Goal: Task Accomplishment & Management: Manage account settings

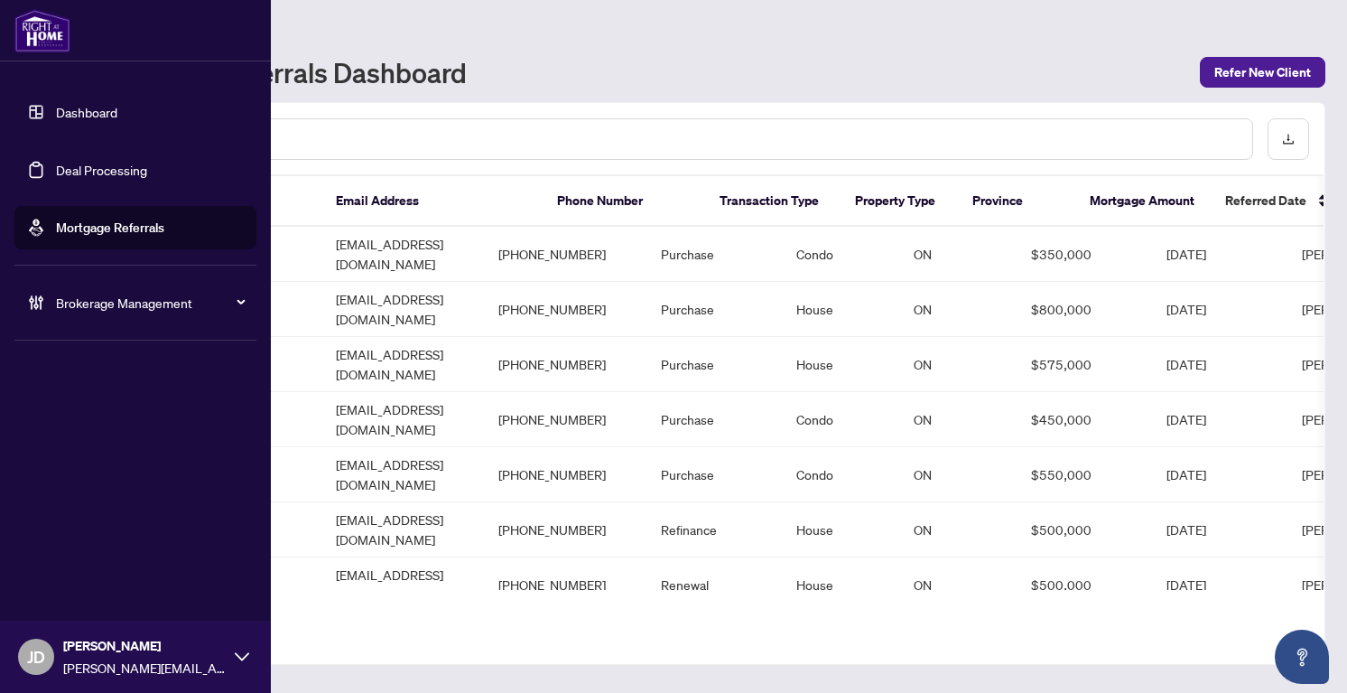
click at [87, 304] on span "Brokerage Management" at bounding box center [150, 303] width 188 height 20
click at [88, 429] on link "Manage Agents" at bounding box center [82, 432] width 89 height 16
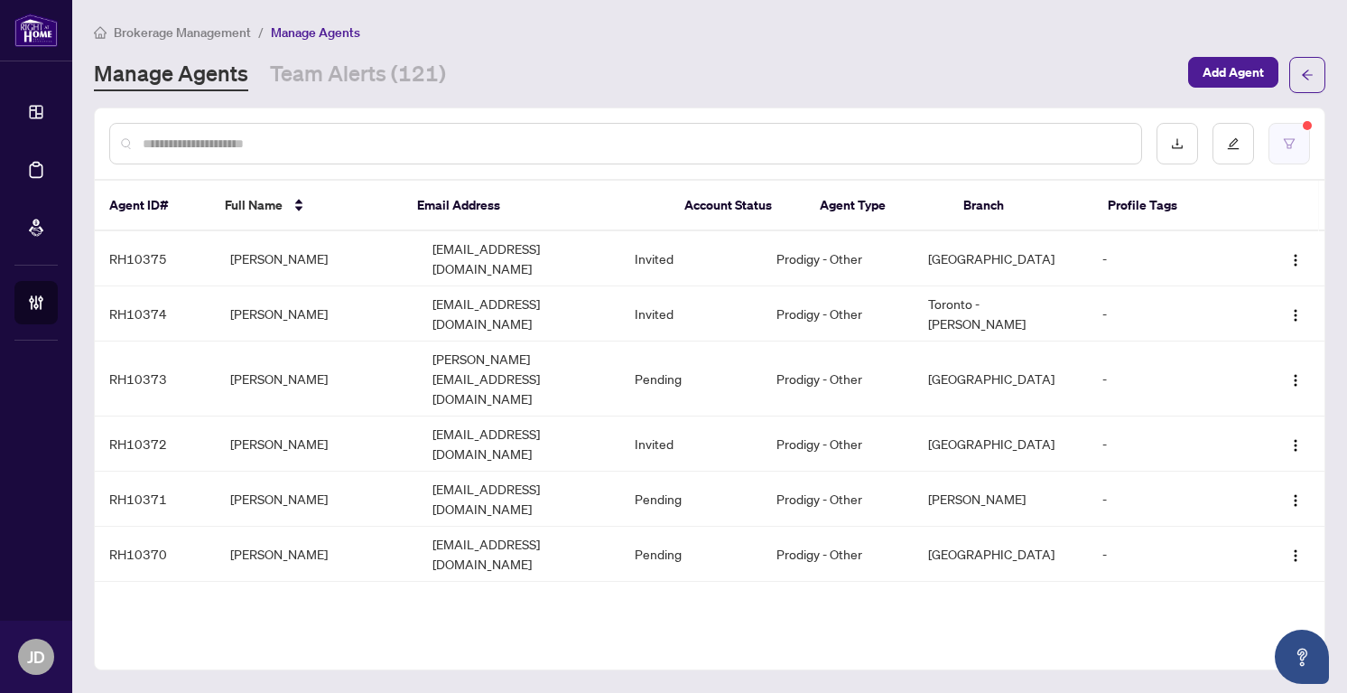
click at [1281, 146] on button "button" at bounding box center [1290, 144] width 42 height 42
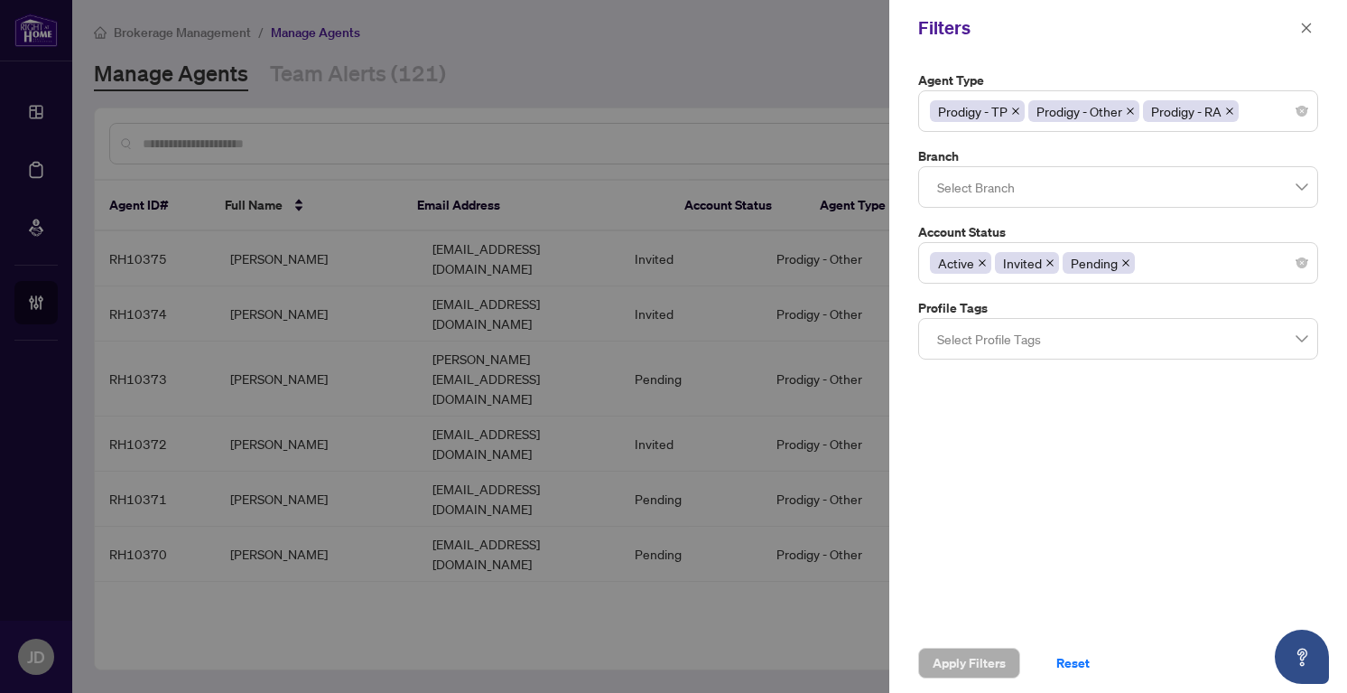
click at [822, 51] on div at bounding box center [673, 346] width 1347 height 693
click at [1315, 28] on button "button" at bounding box center [1306, 28] width 23 height 22
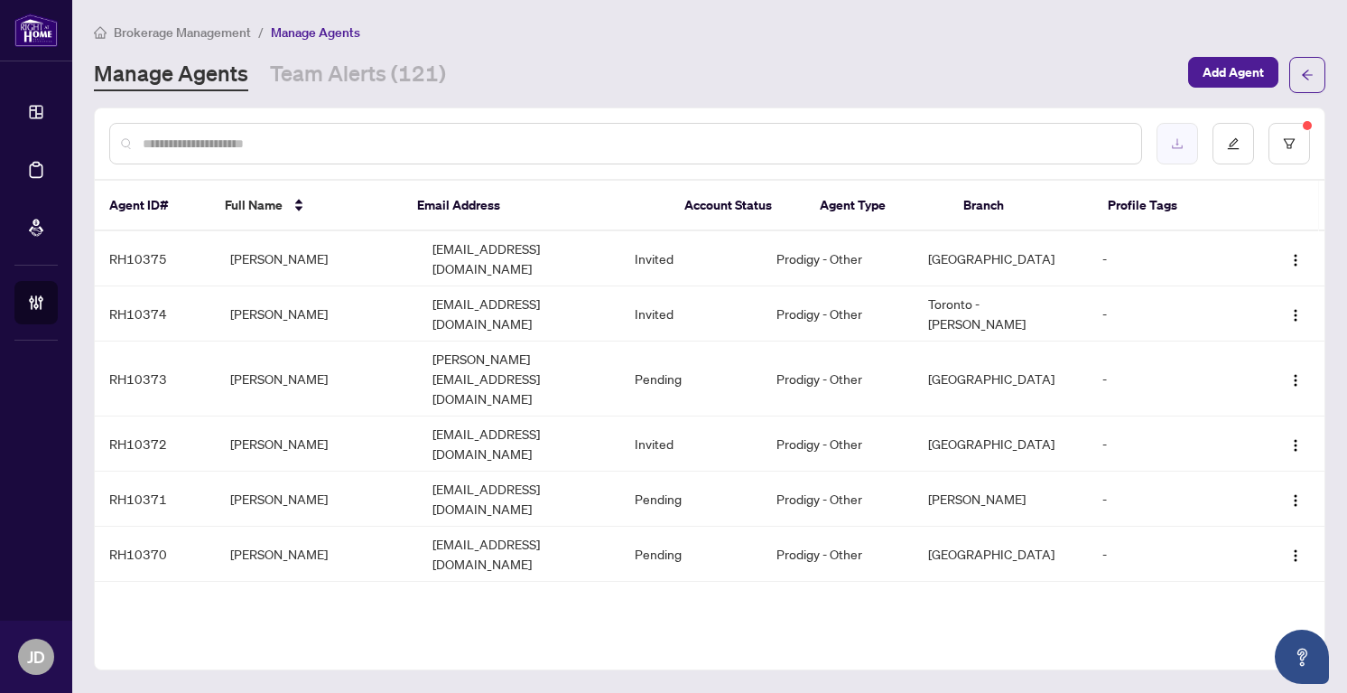
click at [1187, 141] on button "button" at bounding box center [1178, 144] width 42 height 42
click at [1179, 140] on icon "download" at bounding box center [1177, 143] width 13 height 13
click at [326, 347] on td "[PERSON_NAME]" at bounding box center [317, 378] width 202 height 75
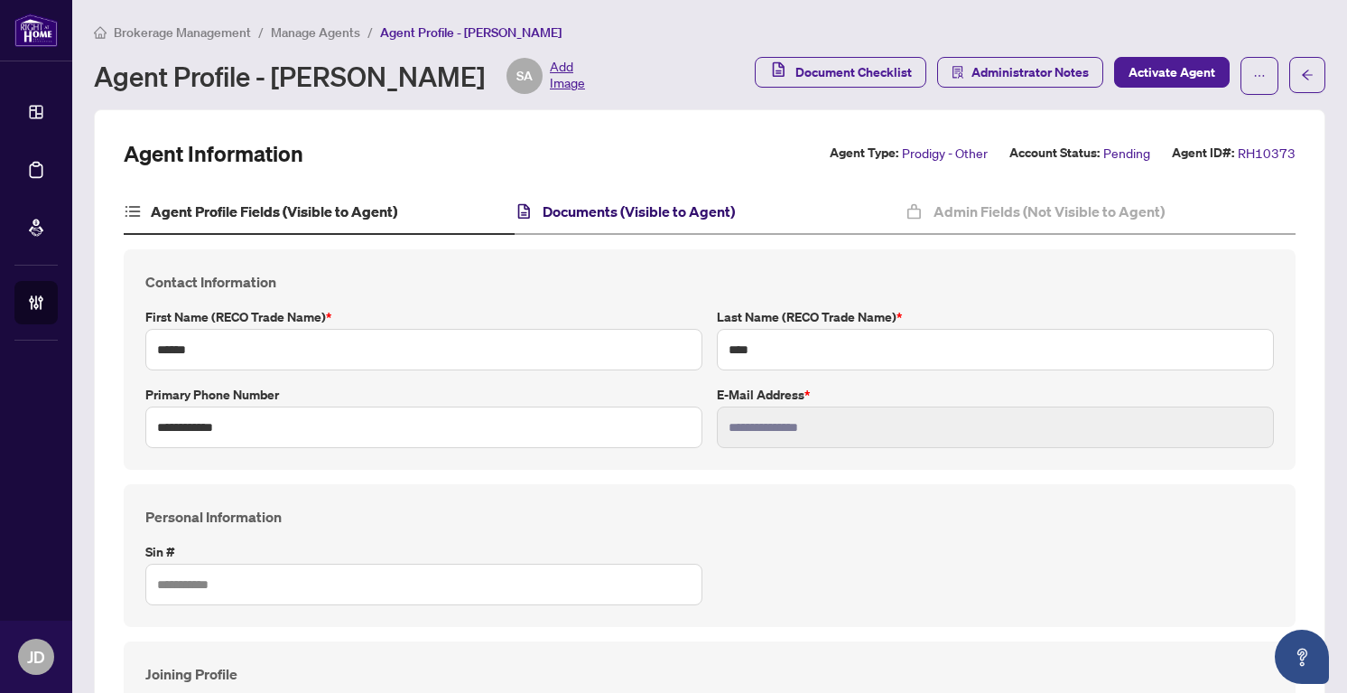
click at [599, 219] on h4 "Documents (Visible to Agent)" at bounding box center [639, 211] width 192 height 22
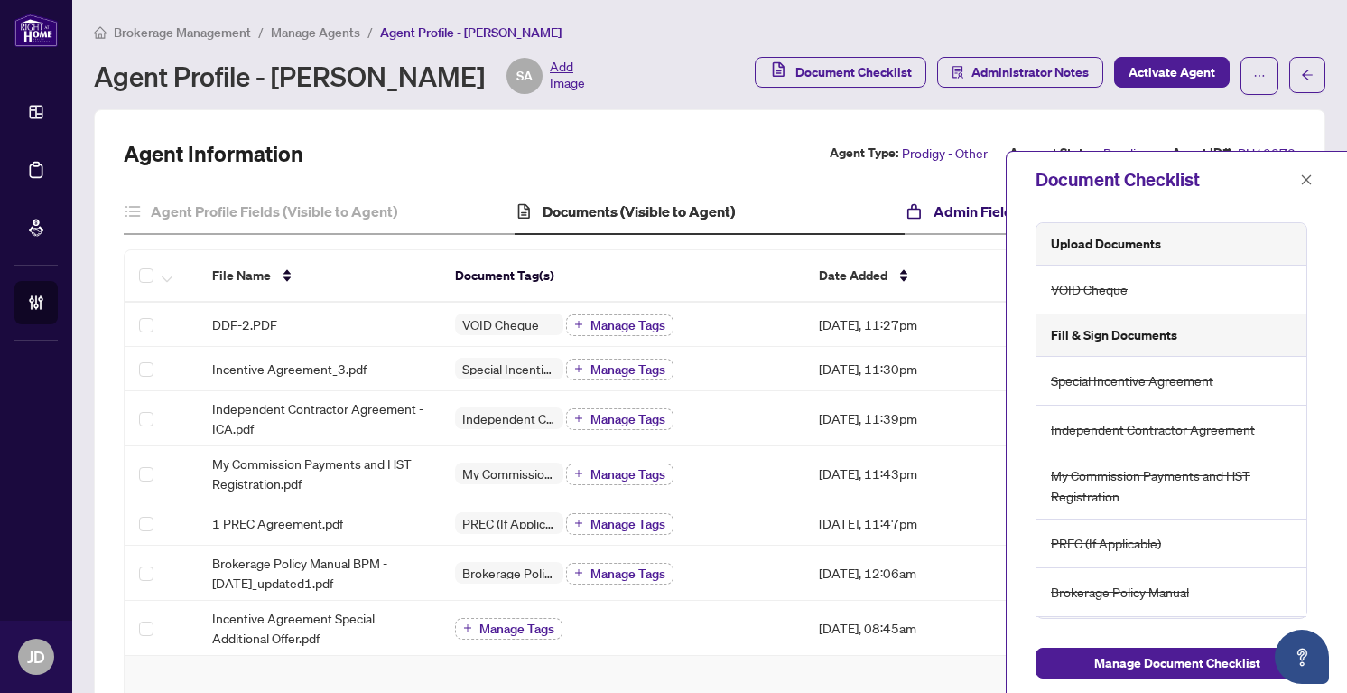
click at [973, 217] on h4 "Admin Fields (Not Visible to Agent)" at bounding box center [1049, 211] width 231 height 22
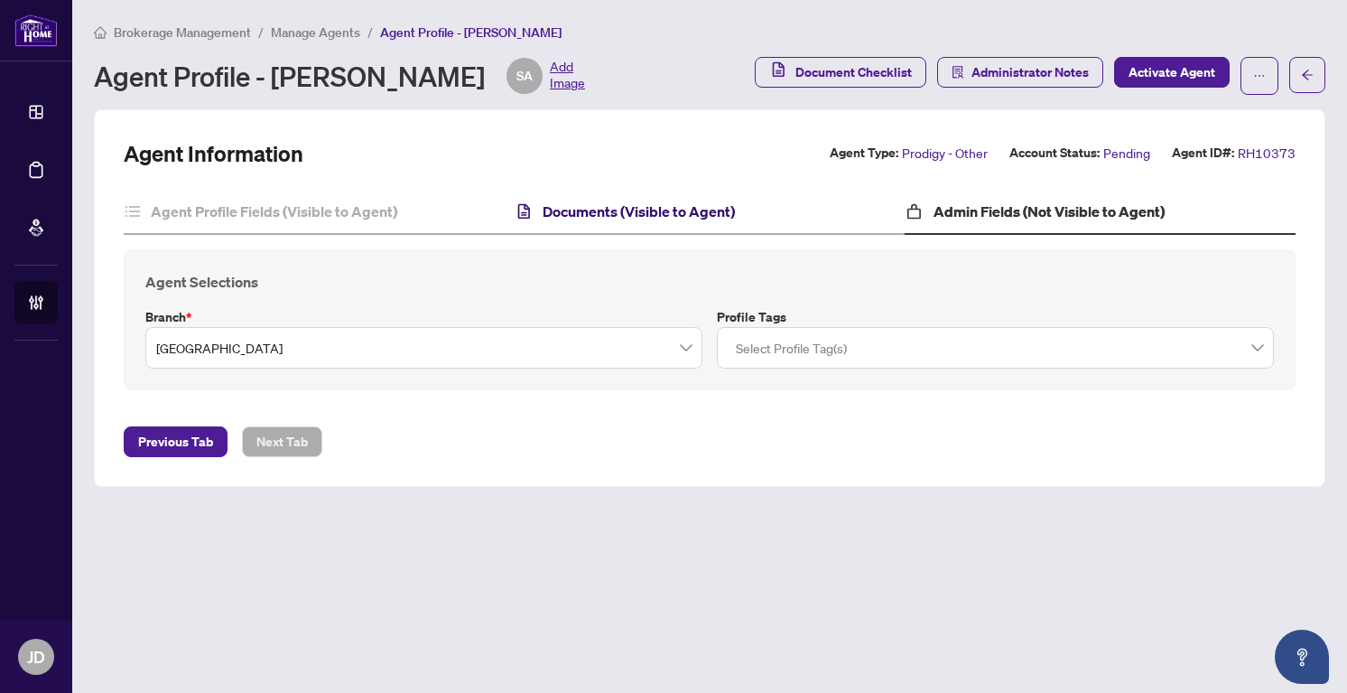
click at [716, 205] on h4 "Documents (Visible to Agent)" at bounding box center [639, 211] width 192 height 22
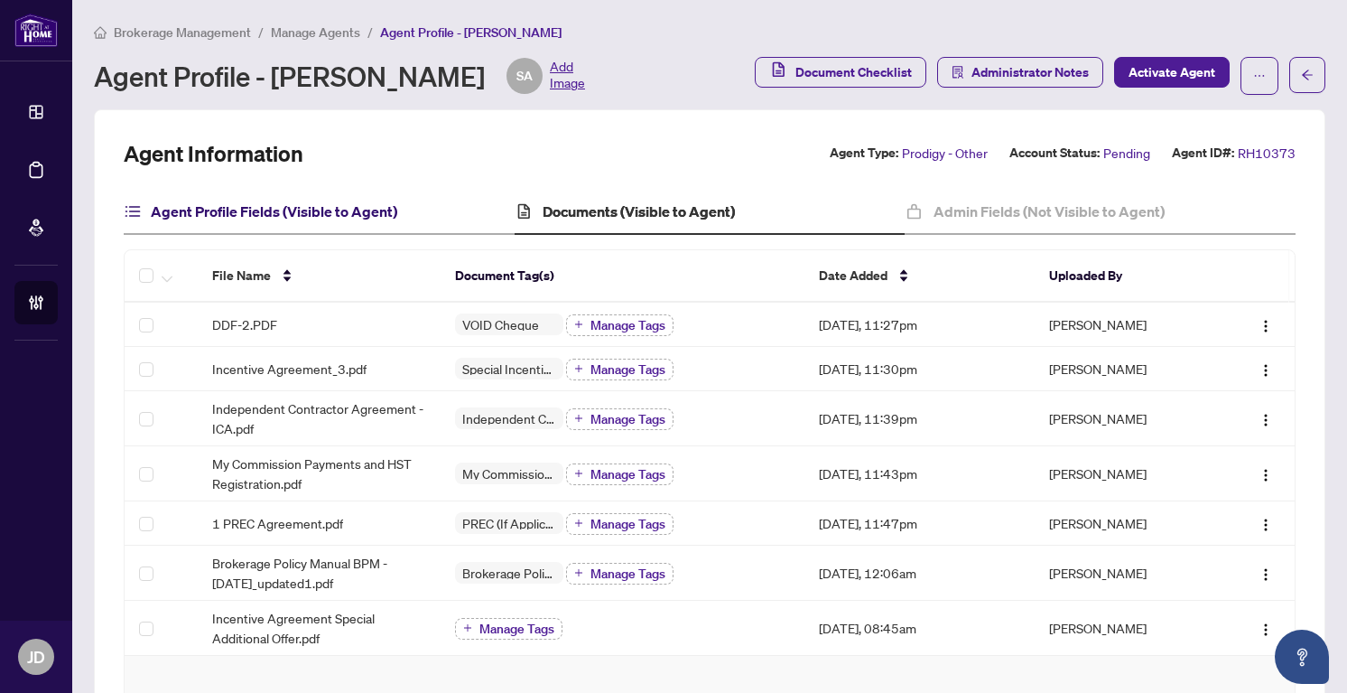
click at [333, 209] on h4 "Agent Profile Fields (Visible to Agent)" at bounding box center [274, 211] width 247 height 22
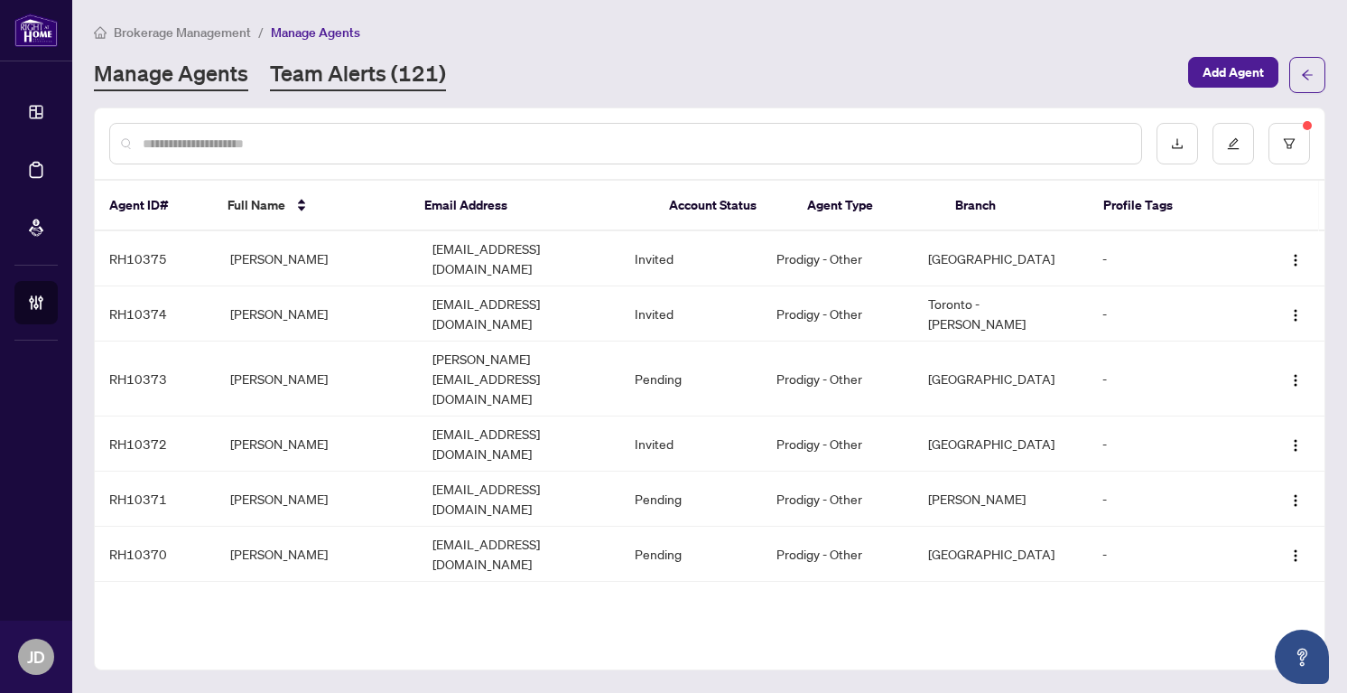
click at [393, 78] on link "Team Alerts (121)" at bounding box center [358, 75] width 176 height 33
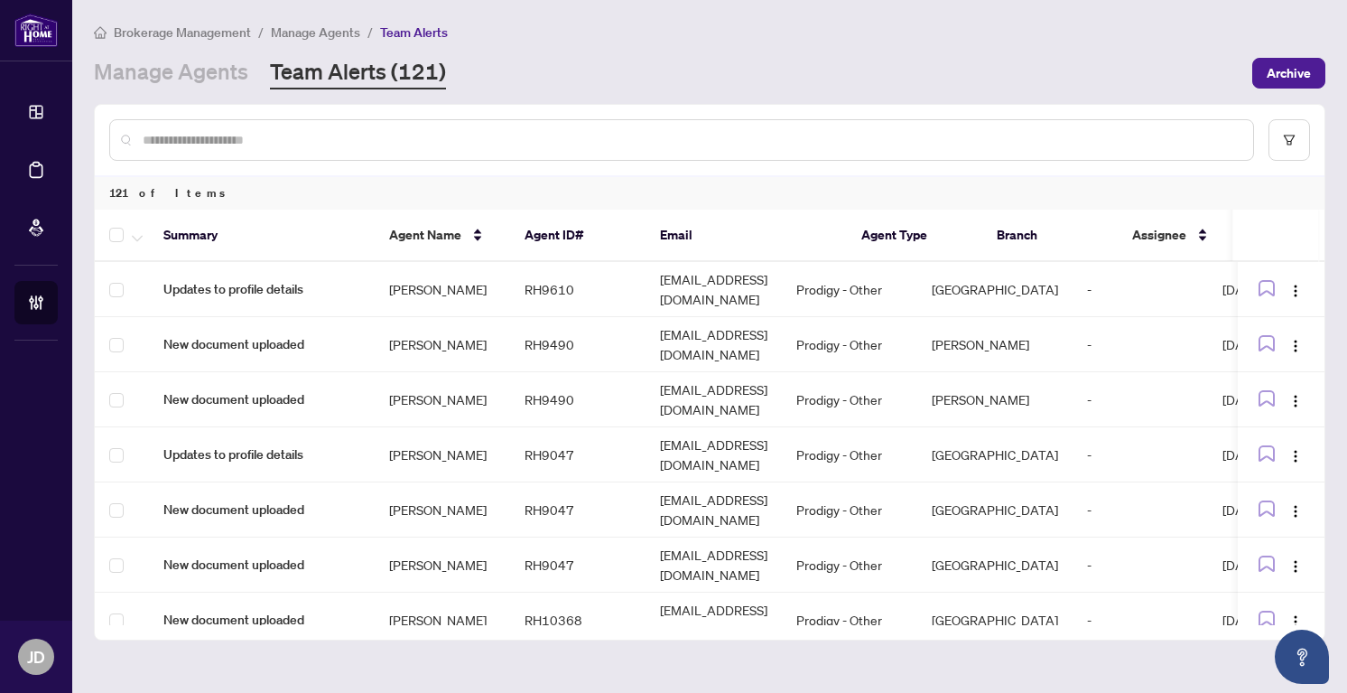
click at [456, 142] on input "text" at bounding box center [691, 140] width 1096 height 20
click at [143, 64] on link "Manage Agents" at bounding box center [171, 73] width 154 height 33
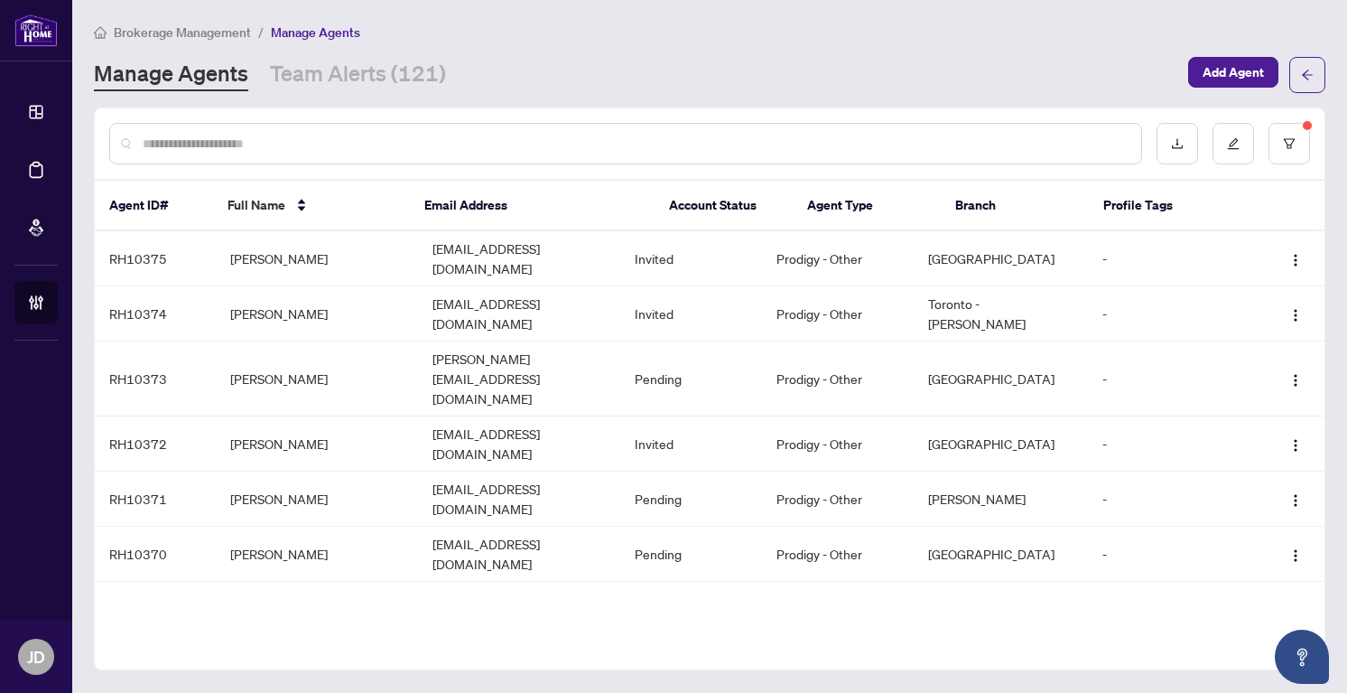
click at [197, 145] on input "text" at bounding box center [635, 144] width 984 height 20
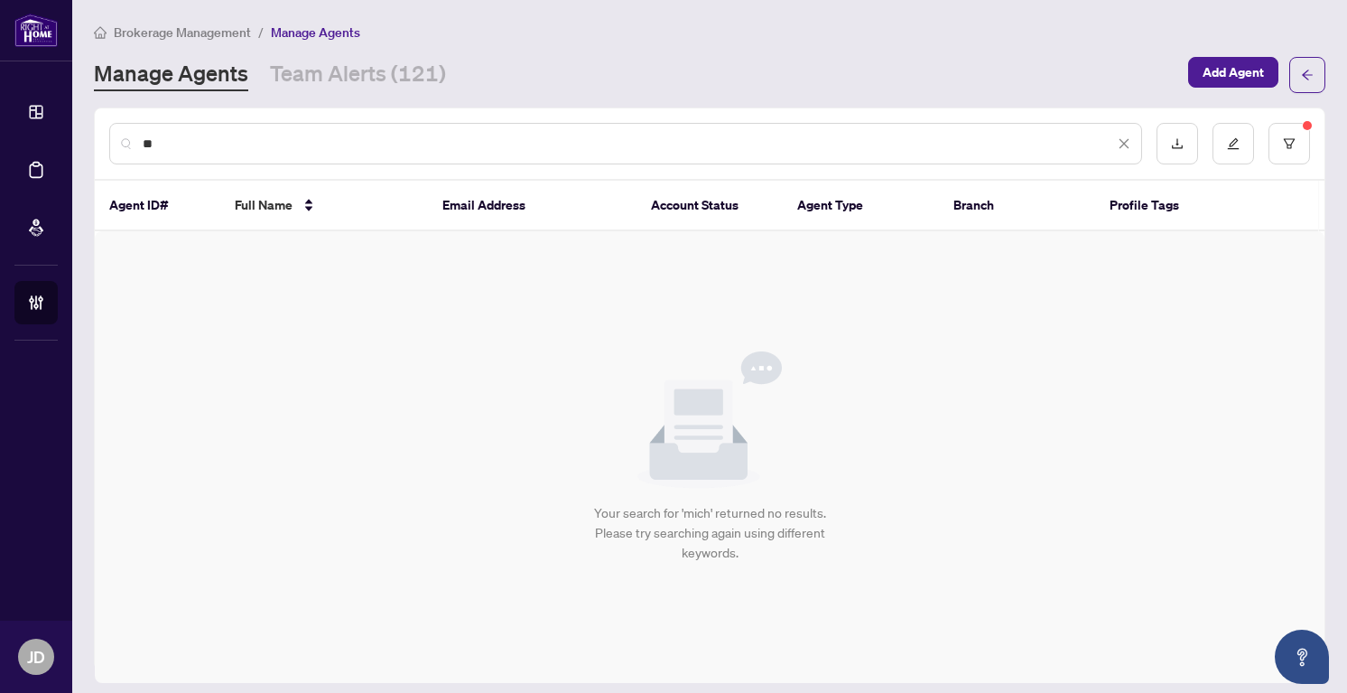
type input "*"
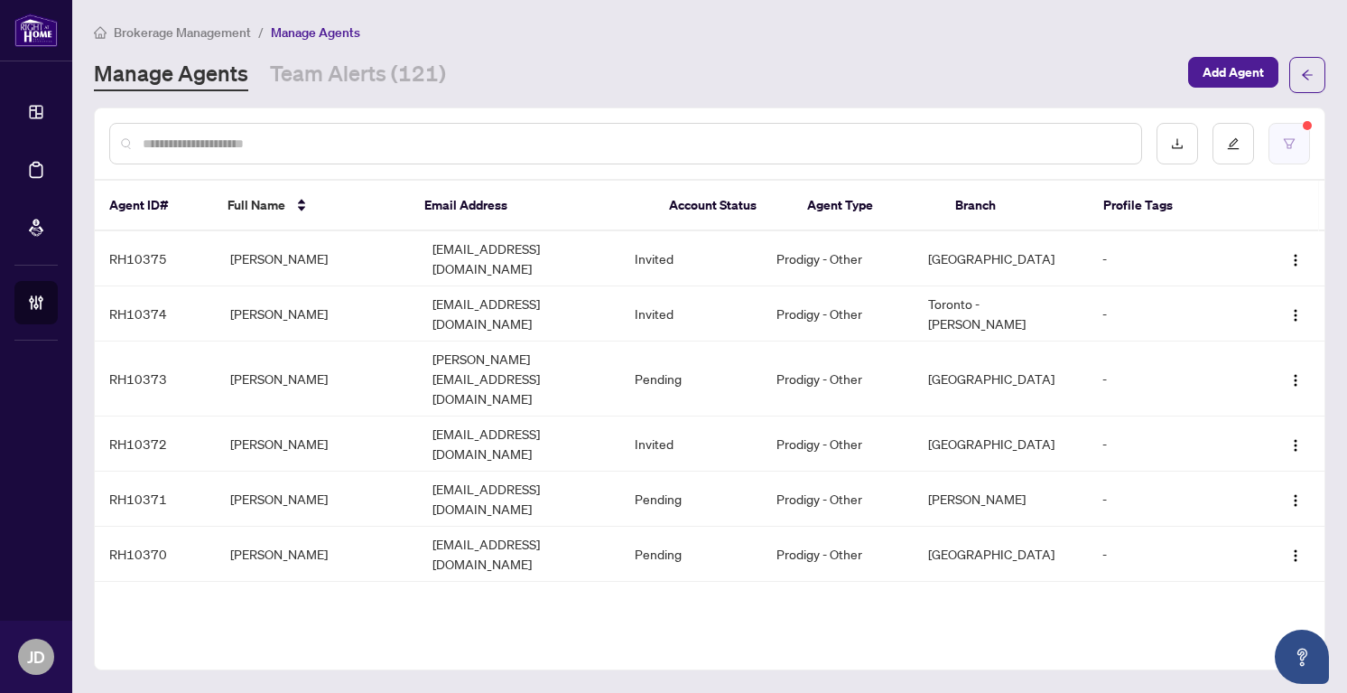
click at [1289, 151] on button "button" at bounding box center [1290, 144] width 42 height 42
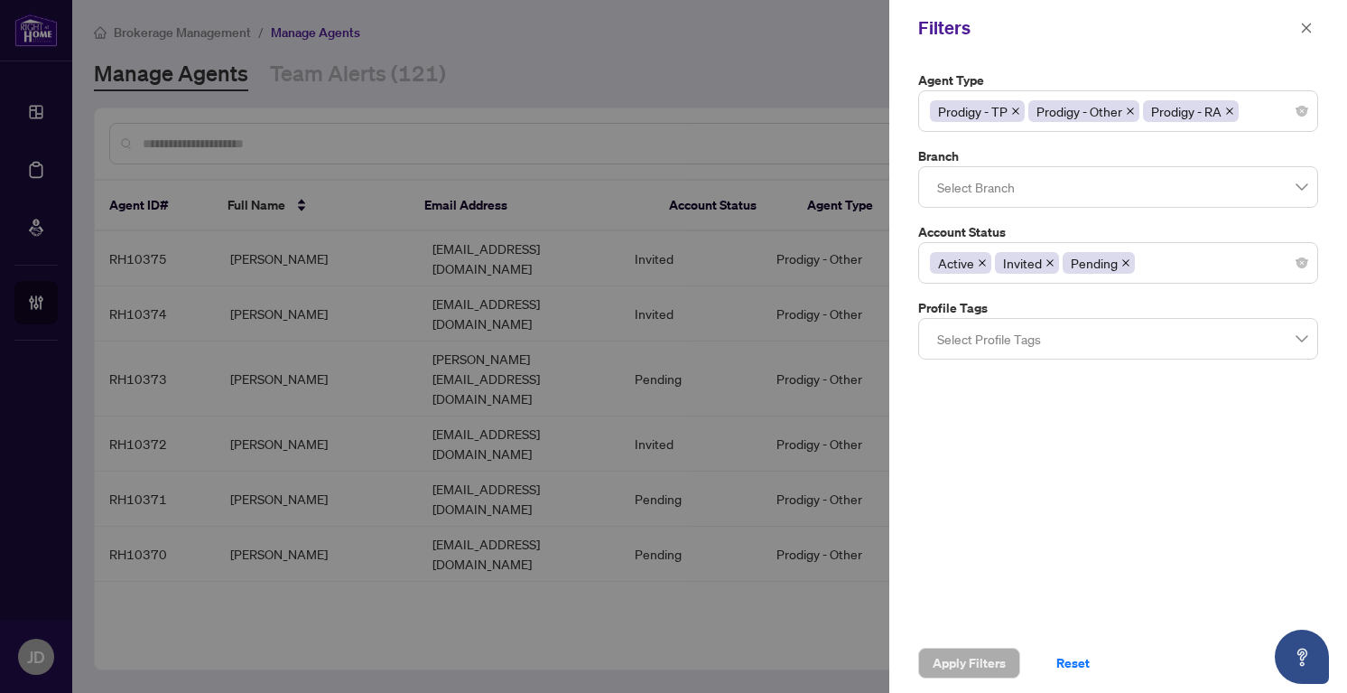
click at [1233, 108] on icon "close" at bounding box center [1229, 111] width 9 height 9
click at [1130, 110] on icon "close" at bounding box center [1130, 110] width 7 height 7
click at [1019, 110] on icon "close" at bounding box center [1015, 111] width 9 height 9
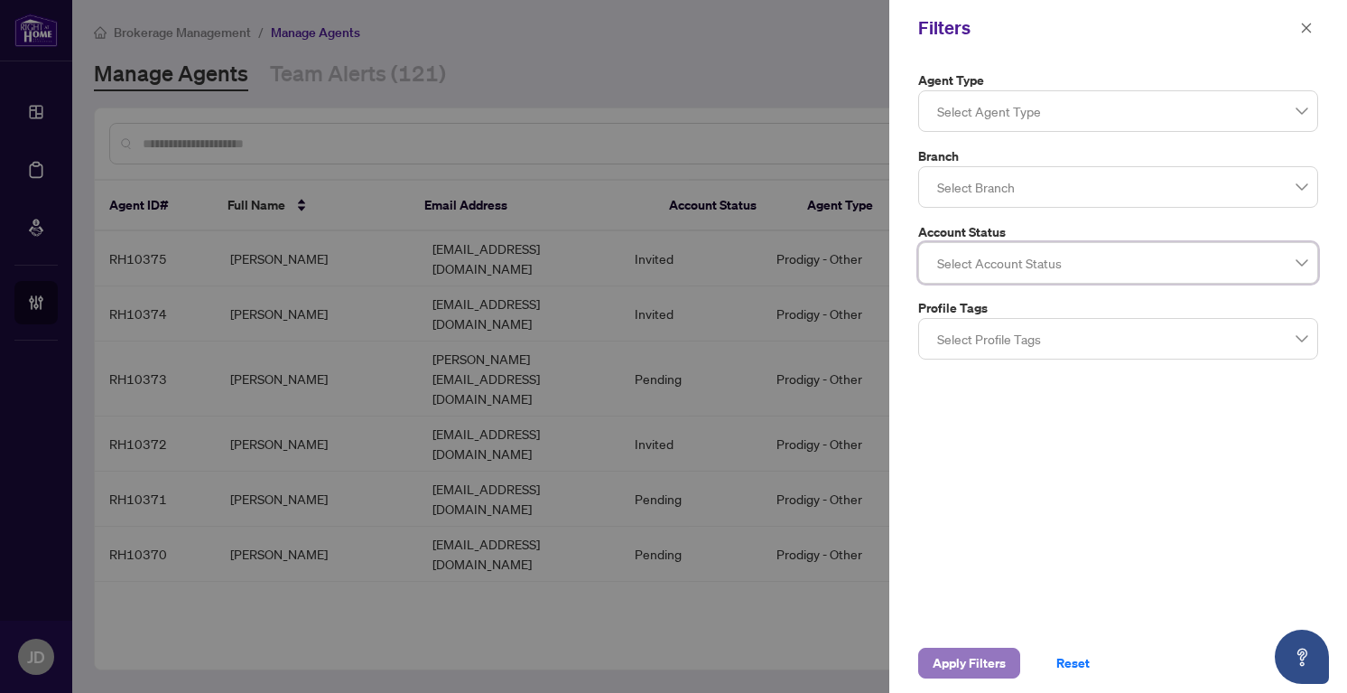
click at [949, 662] on span "Apply Filters" at bounding box center [969, 662] width 73 height 29
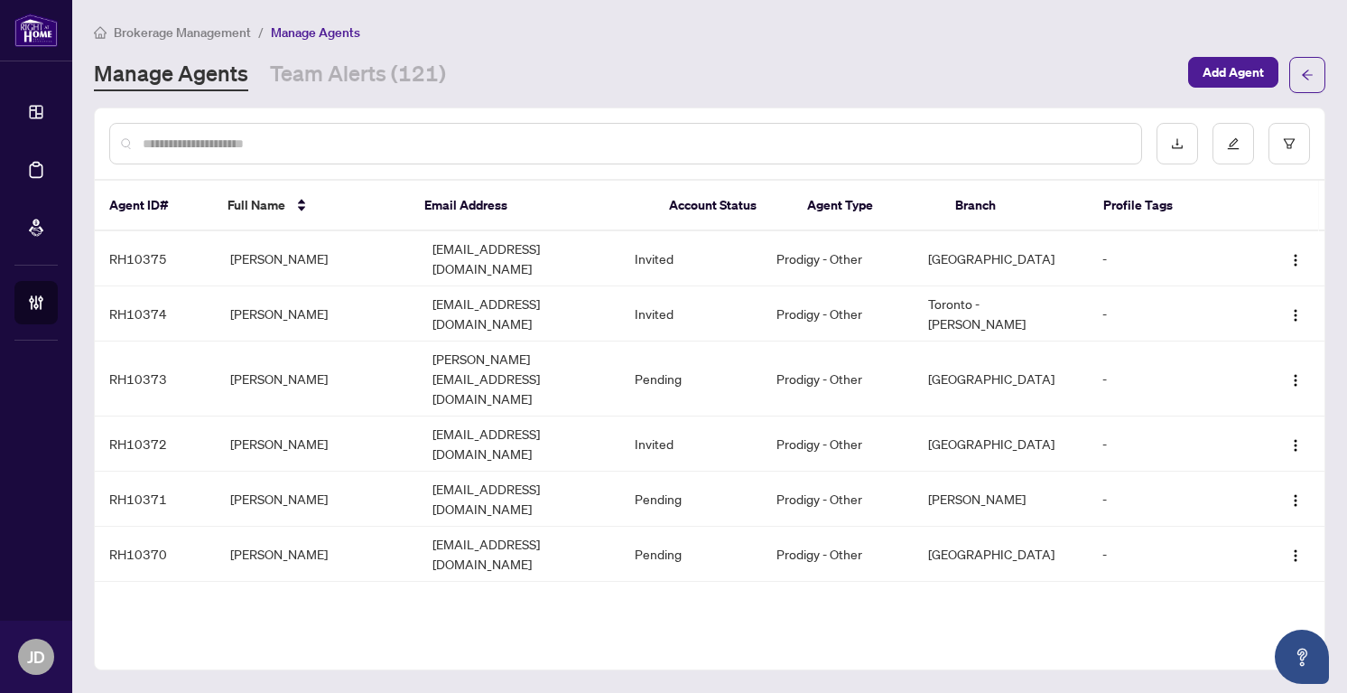
click at [322, 137] on input "text" at bounding box center [635, 144] width 984 height 20
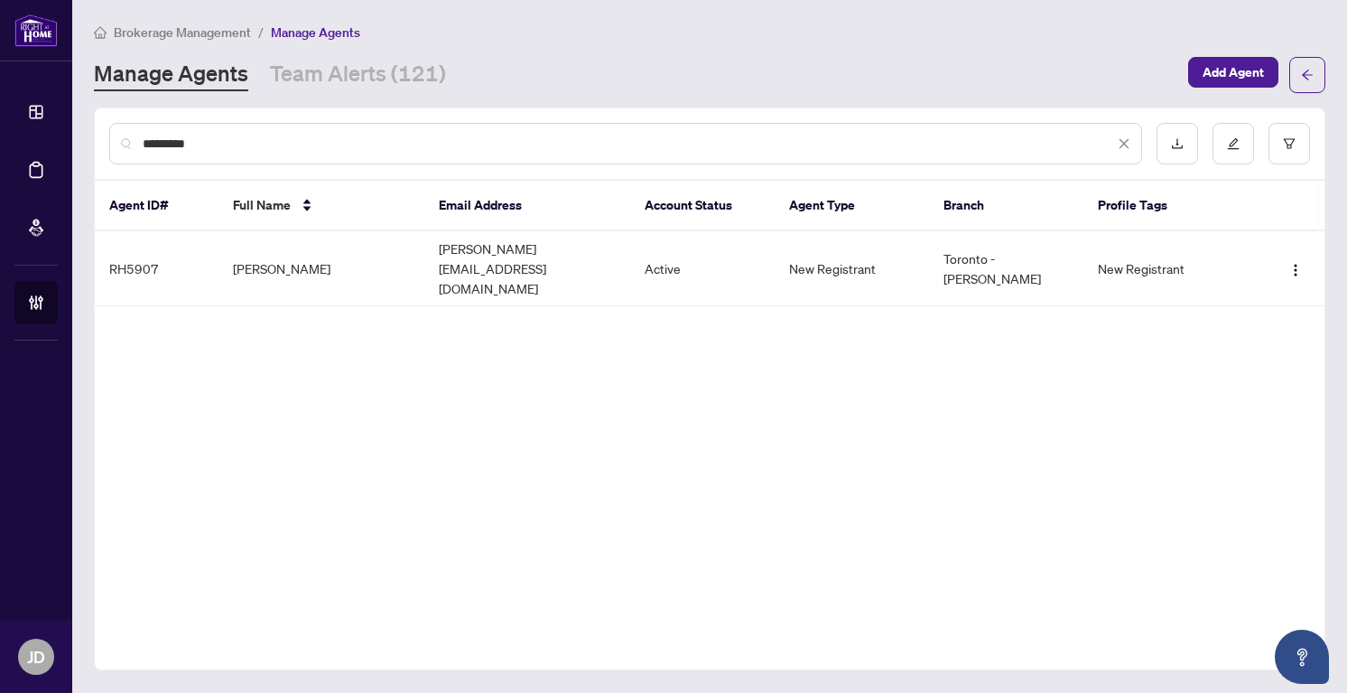
type input "*********"
drag, startPoint x: 248, startPoint y: 144, endPoint x: 143, endPoint y: 143, distance: 105.7
click at [143, 143] on input "*********" at bounding box center [629, 144] width 972 height 20
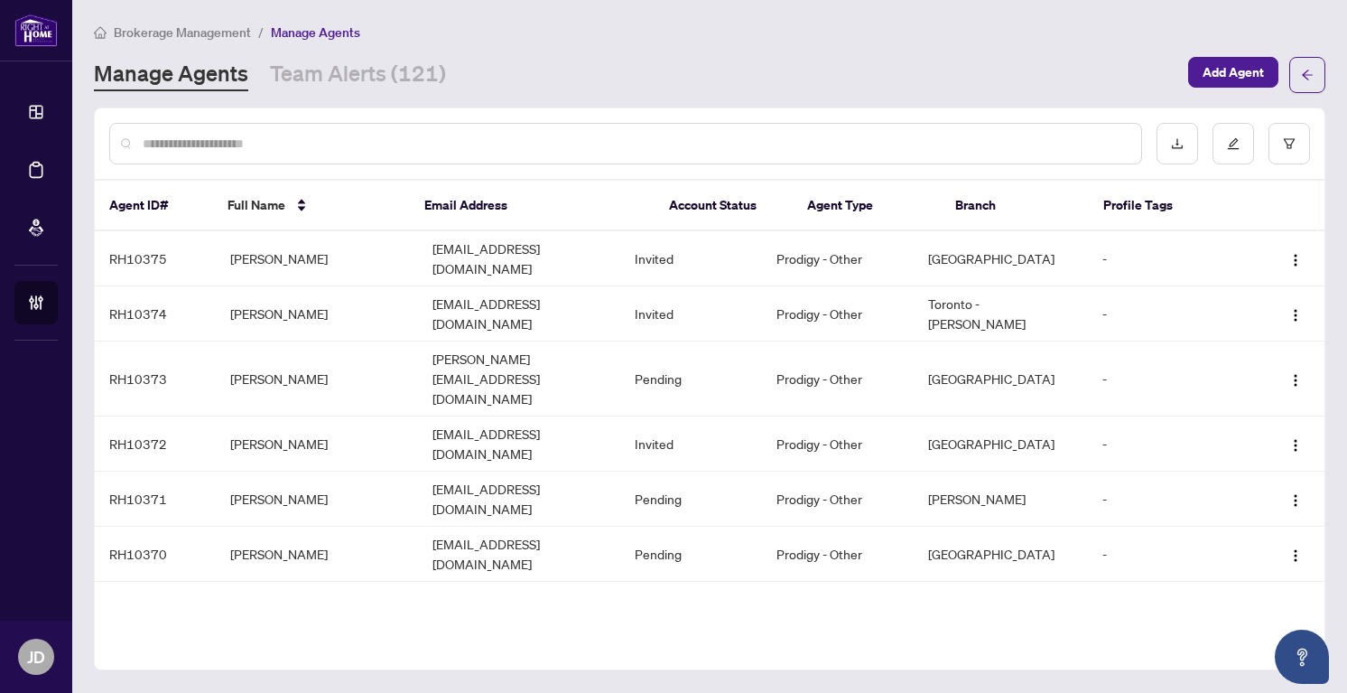
click at [679, 57] on div "Manage Agents Team Alerts (121) Add Agent" at bounding box center [710, 75] width 1232 height 36
click at [268, 143] on input "text" at bounding box center [635, 144] width 984 height 20
paste input "**********"
type input "**********"
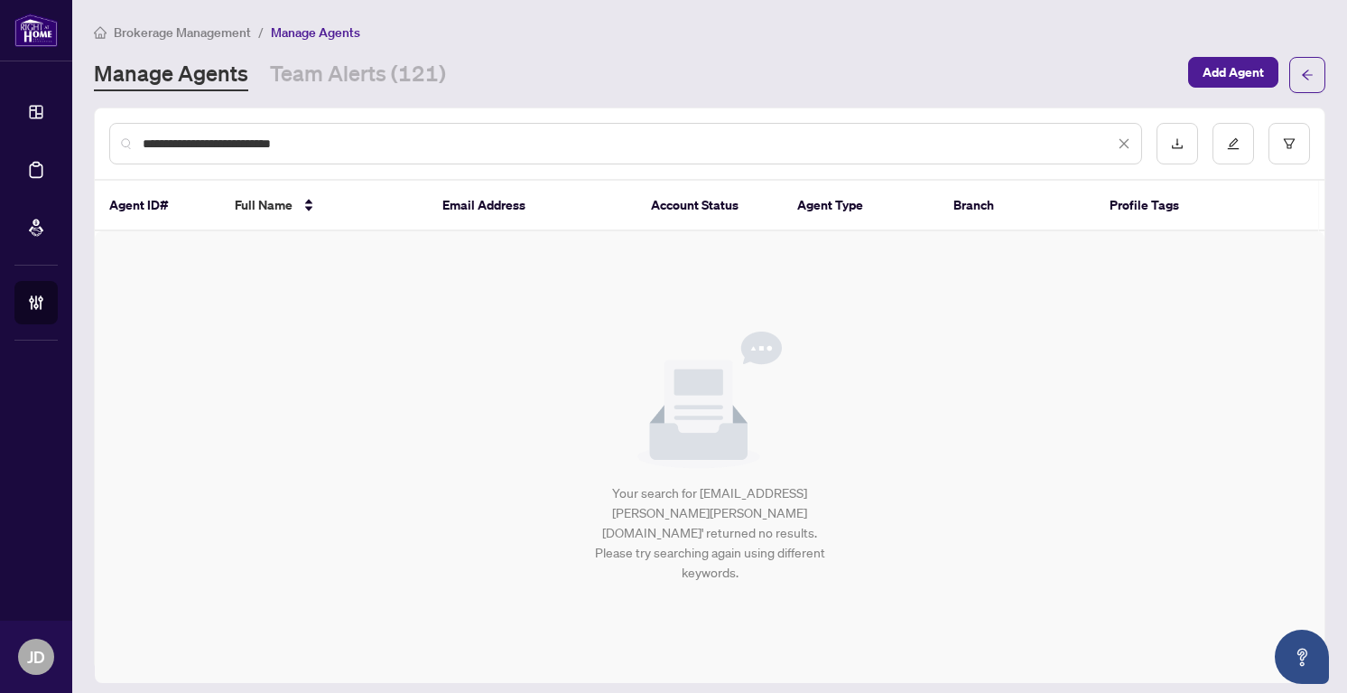
drag, startPoint x: 335, startPoint y: 138, endPoint x: 127, endPoint y: 137, distance: 207.7
click at [126, 138] on div "**********" at bounding box center [625, 144] width 1033 height 42
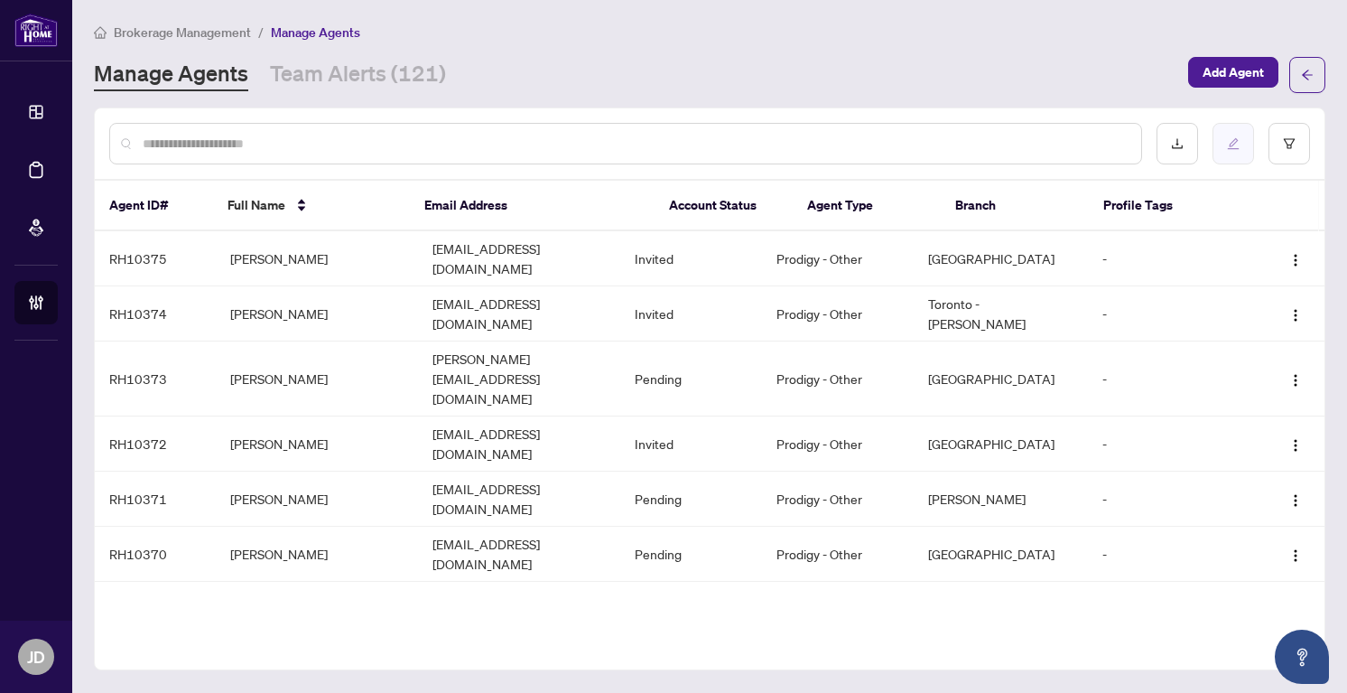
click at [1231, 151] on button "button" at bounding box center [1234, 144] width 42 height 42
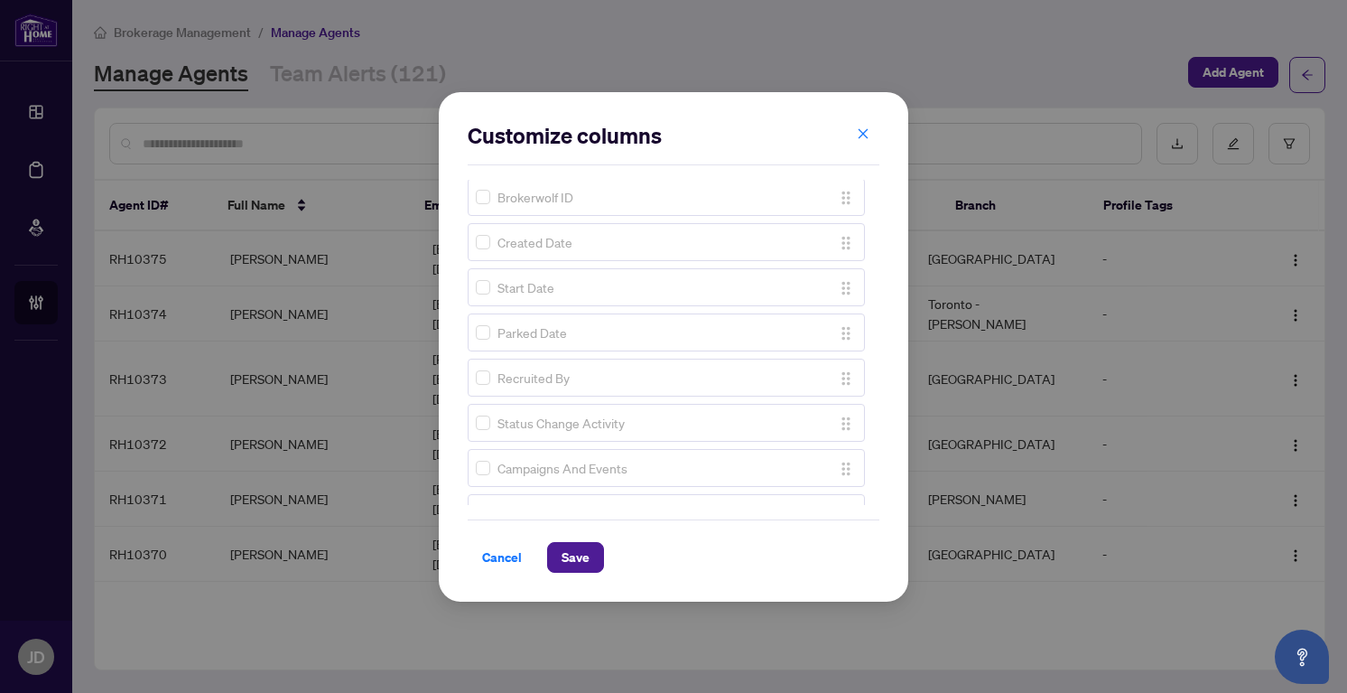
scroll to position [327, 0]
click at [558, 275] on div "Start Date" at bounding box center [650, 285] width 349 height 20
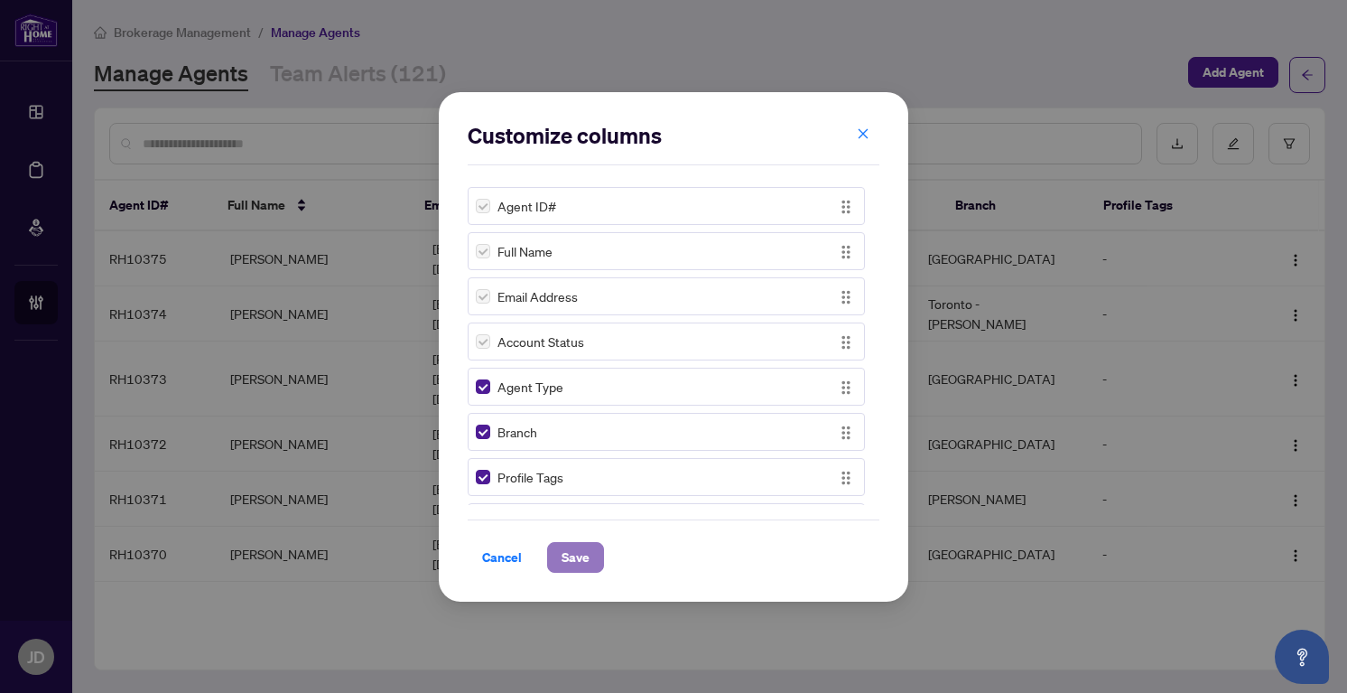
click at [577, 558] on span "Save" at bounding box center [576, 557] width 28 height 29
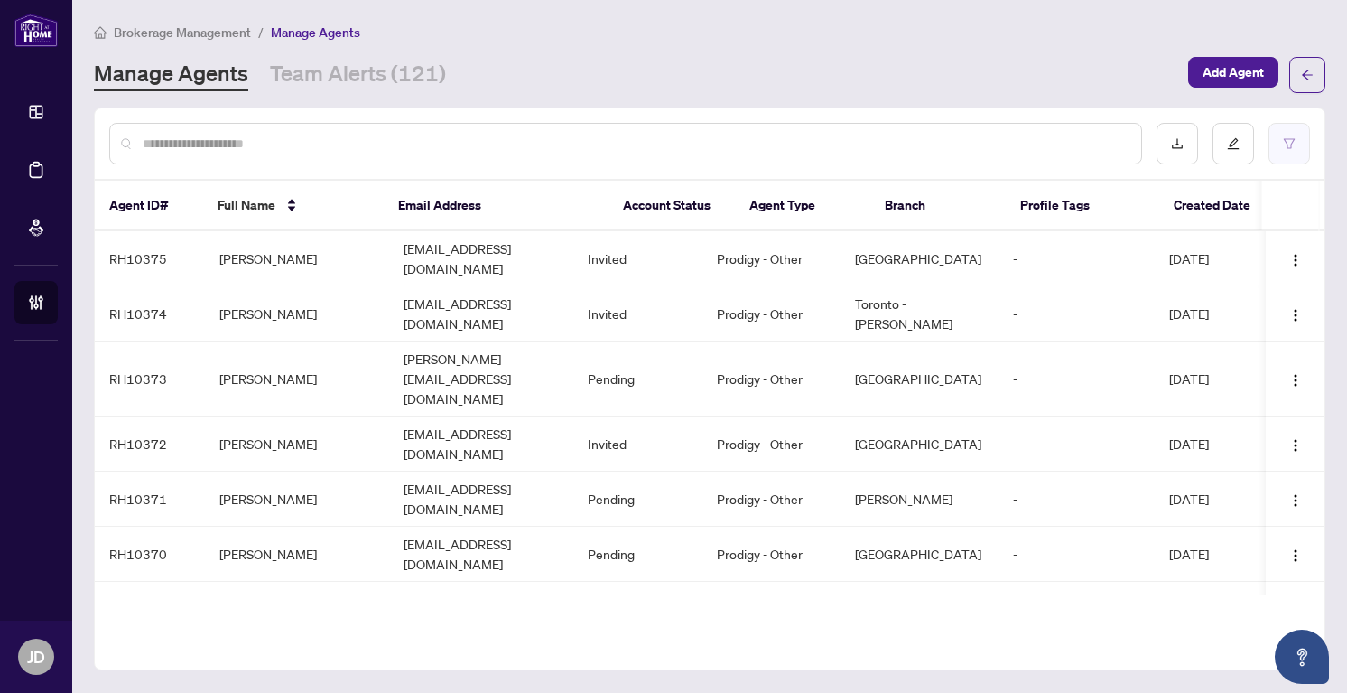
click at [1293, 144] on icon "filter" at bounding box center [1289, 143] width 13 height 13
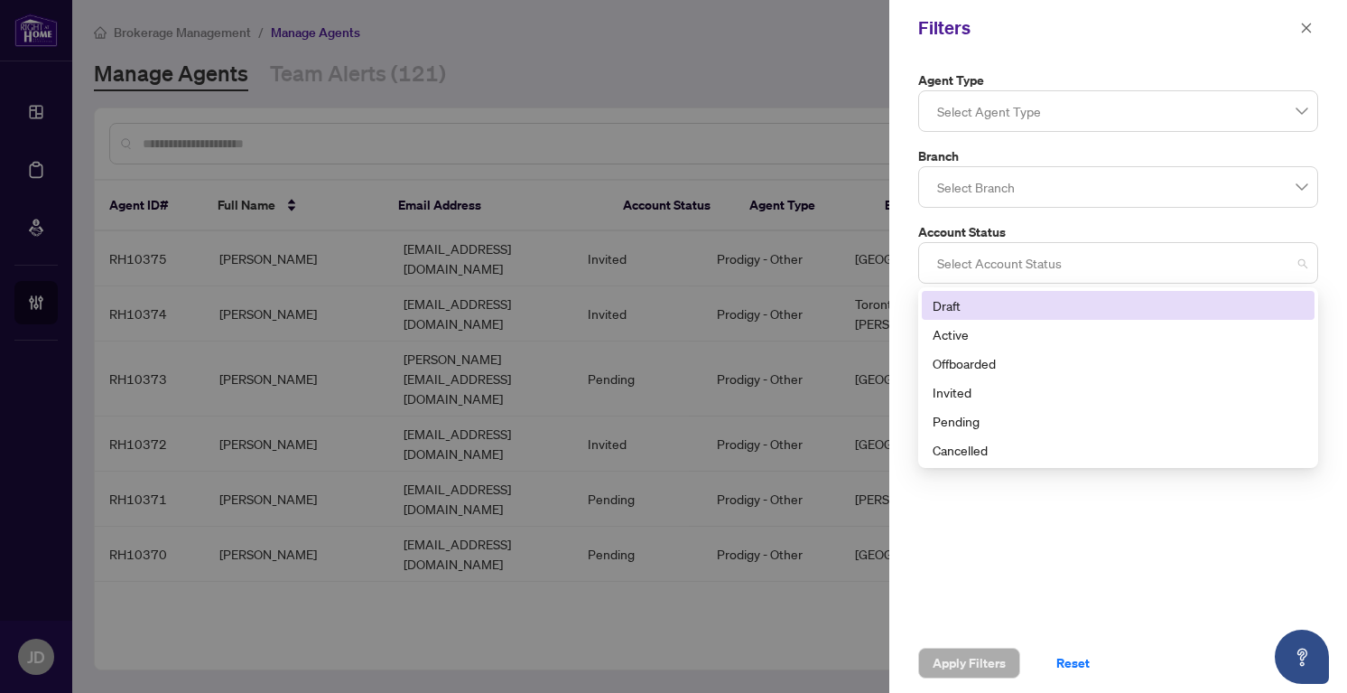
click at [1057, 267] on div at bounding box center [1118, 263] width 377 height 33
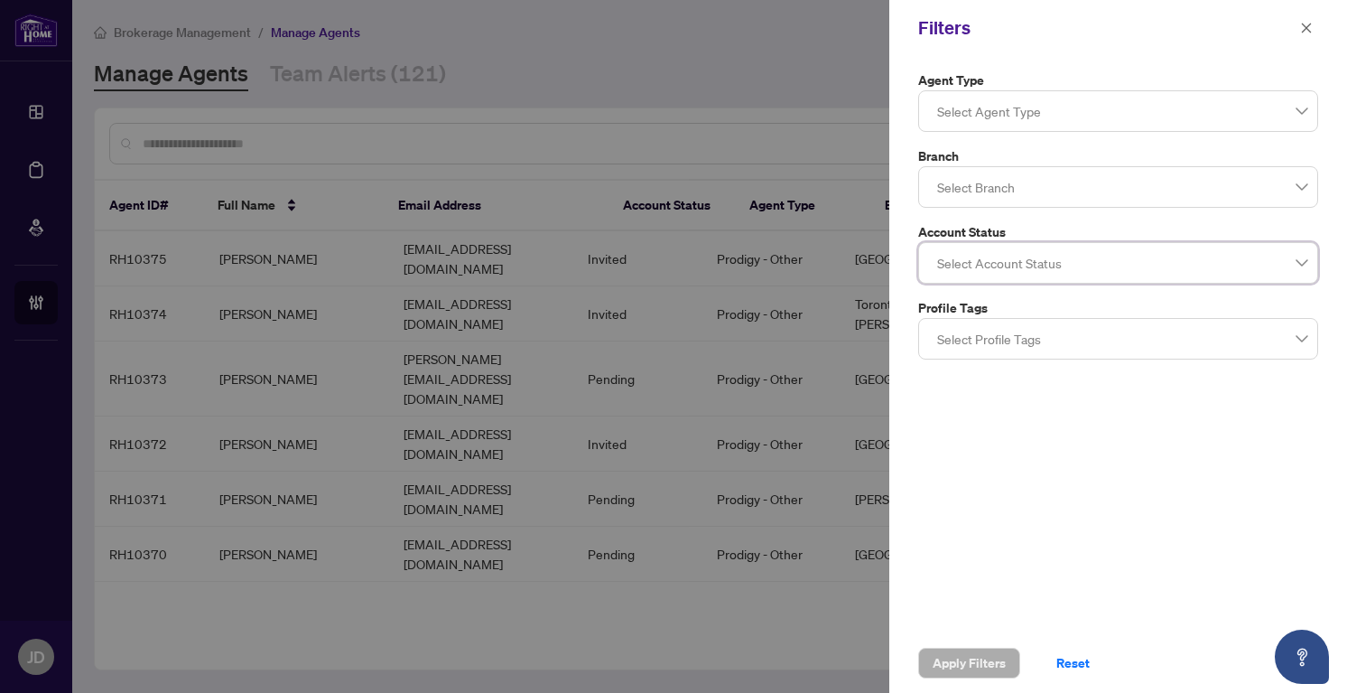
click at [1057, 265] on div at bounding box center [1118, 263] width 377 height 33
click at [1028, 111] on div at bounding box center [1118, 111] width 377 height 33
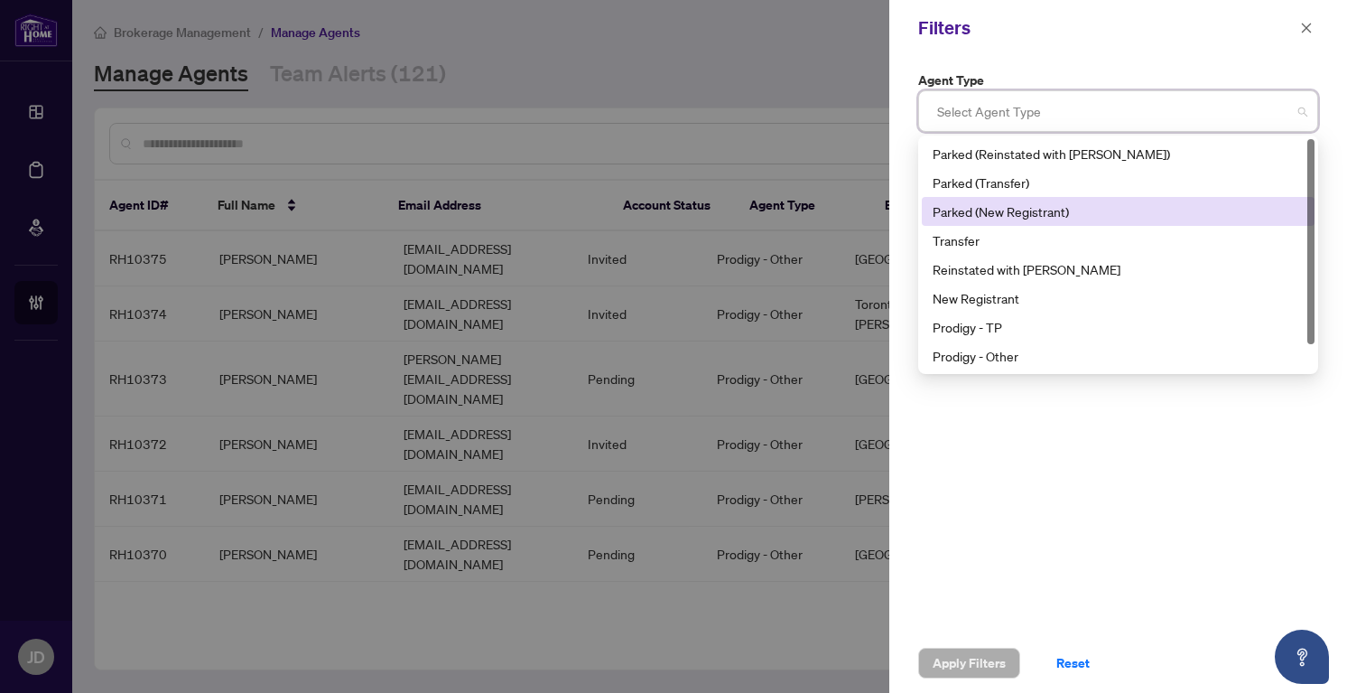
scroll to position [29, 0]
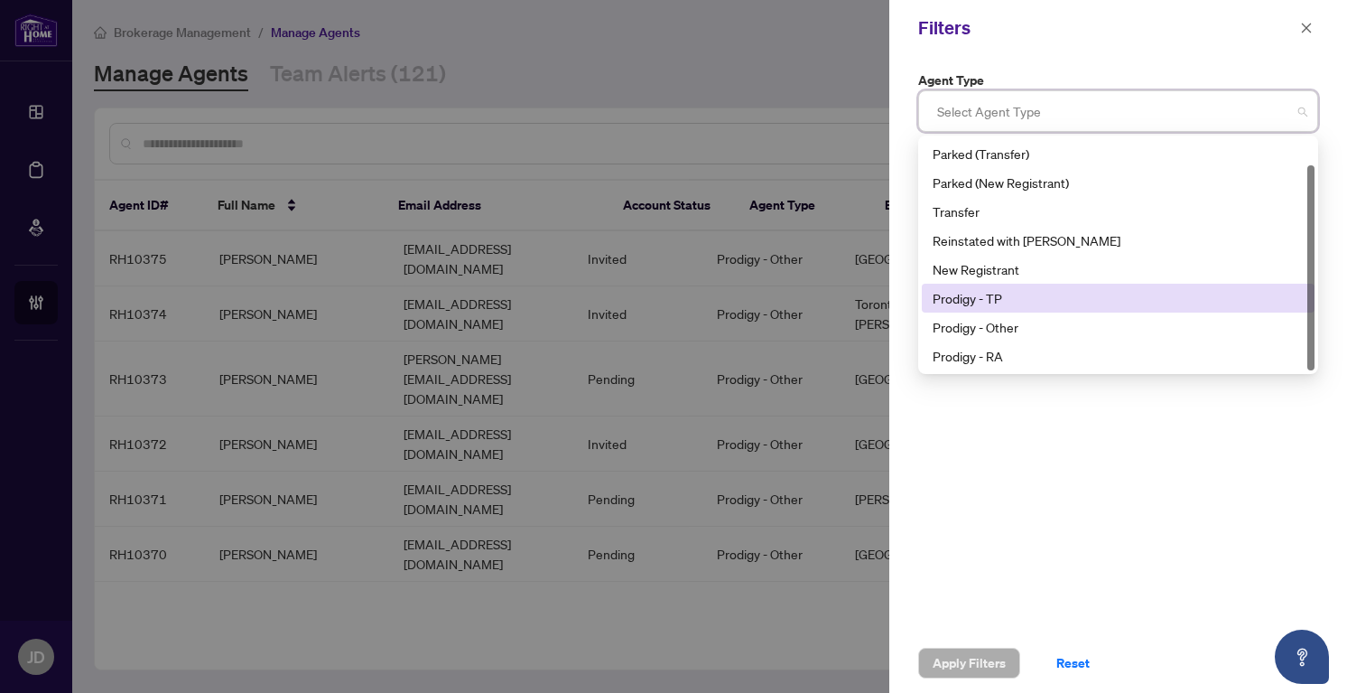
click at [1023, 298] on div "Prodigy - TP" at bounding box center [1118, 298] width 371 height 20
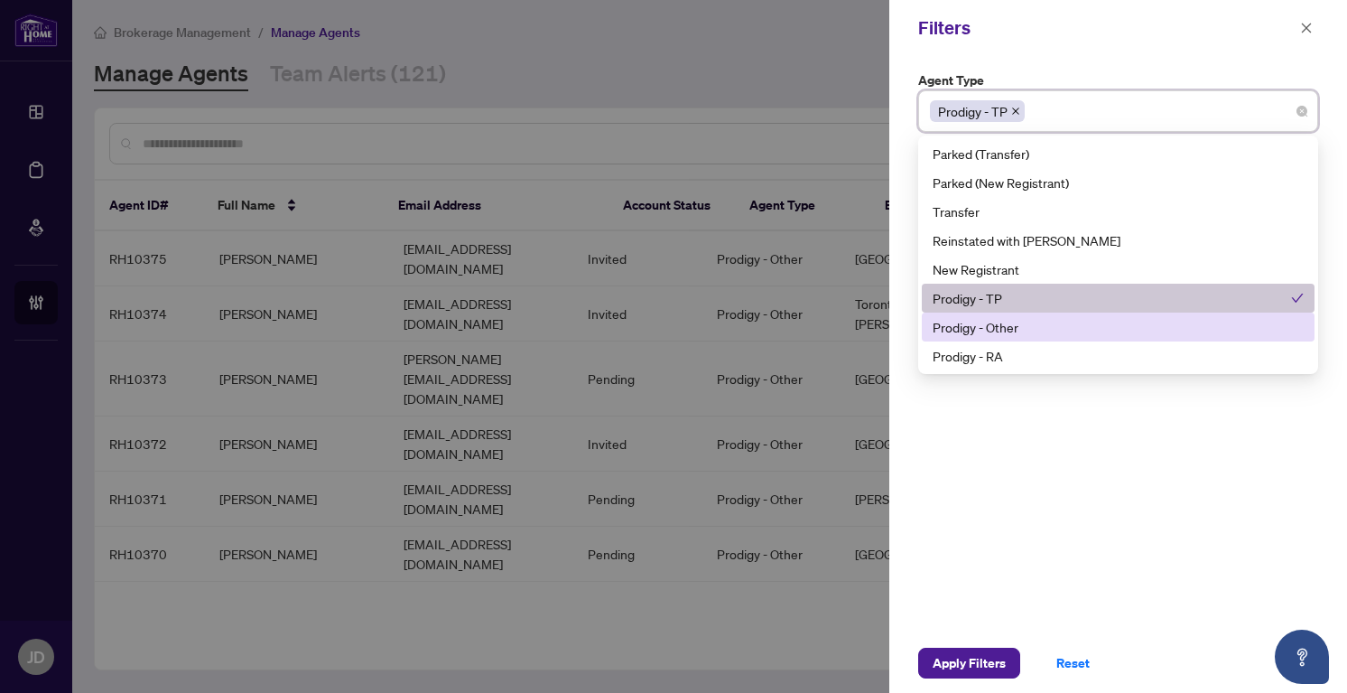
click at [1019, 325] on div "Prodigy - Other" at bounding box center [1118, 327] width 371 height 20
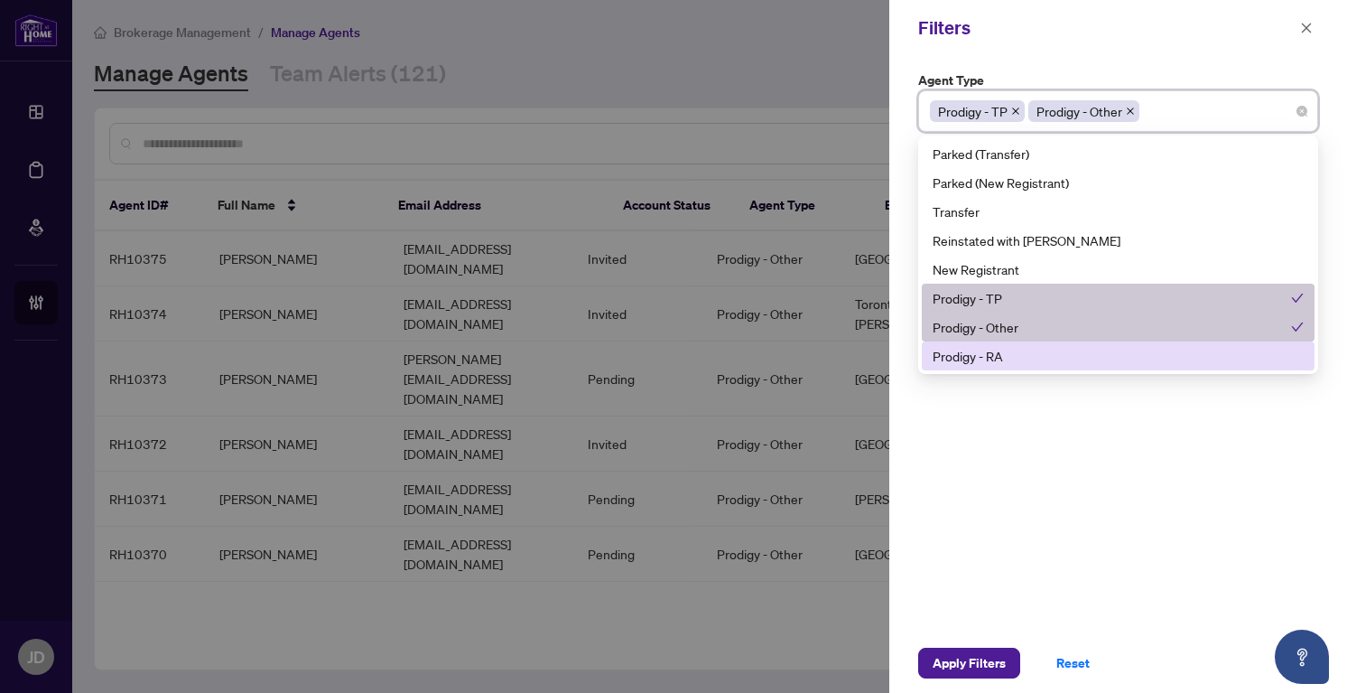
click at [1015, 351] on div "Prodigy - RA" at bounding box center [1118, 356] width 371 height 20
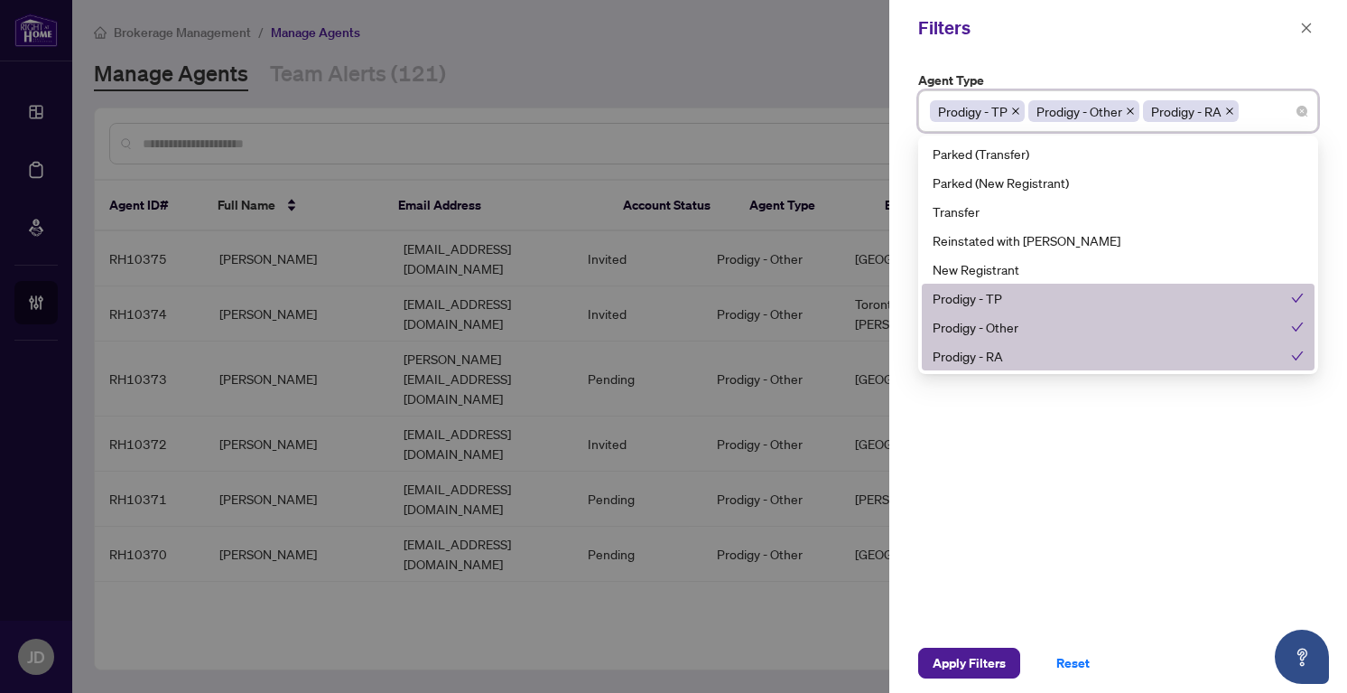
click at [1007, 506] on div "Agent Type Prodigy - TP Prodigy - Other Prodigy - RA 10 11 Parked (Reinstated w…" at bounding box center [1118, 344] width 458 height 577
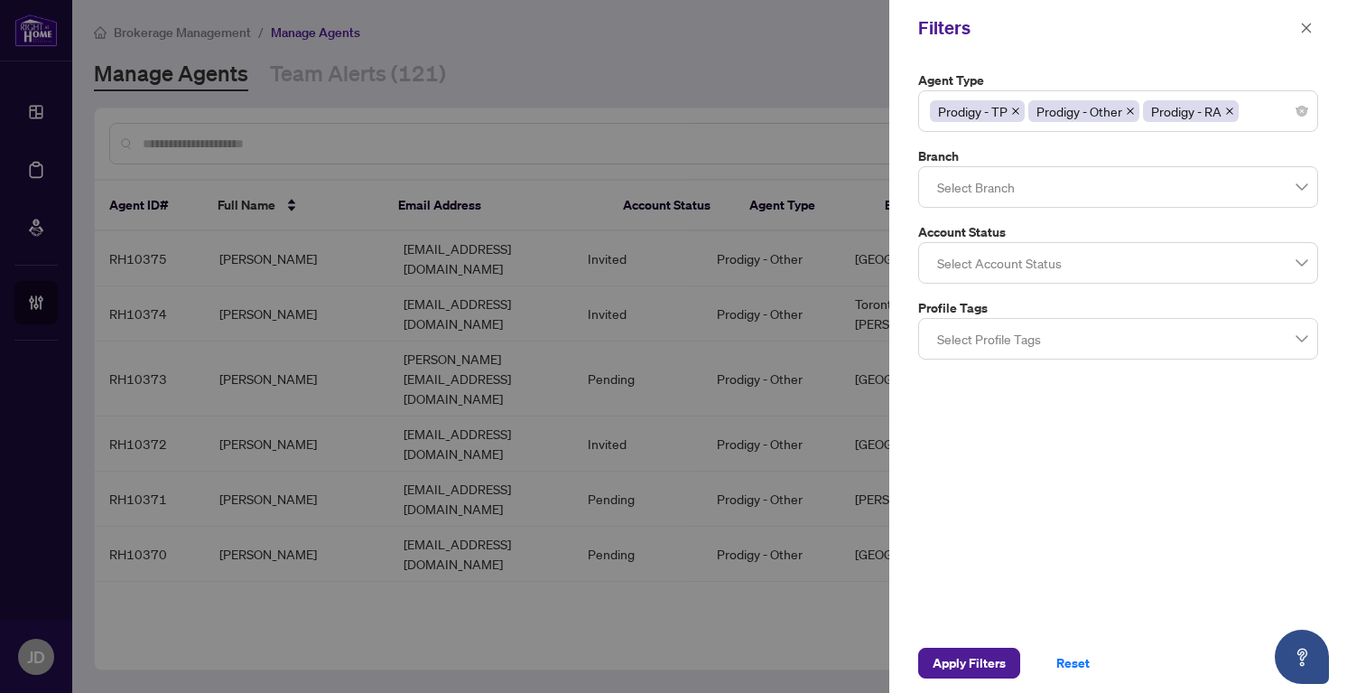
click at [993, 264] on div at bounding box center [1118, 263] width 377 height 33
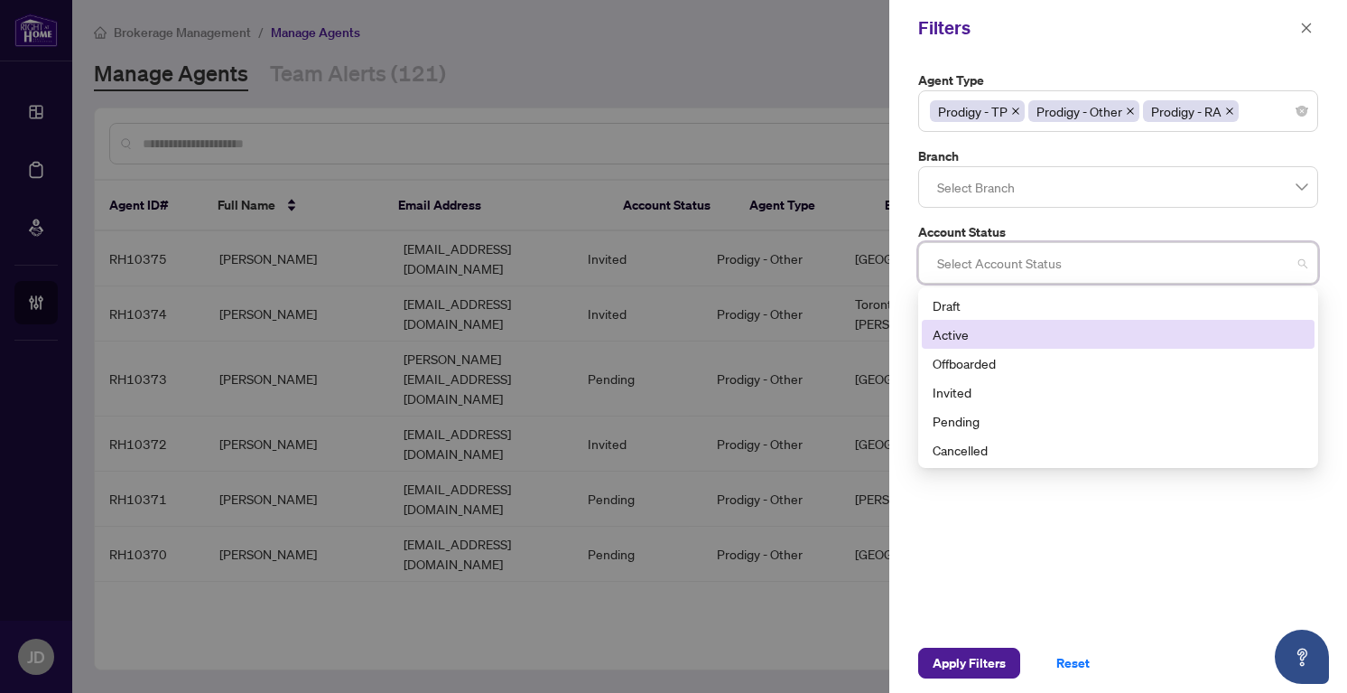
click at [972, 334] on div "Active" at bounding box center [1118, 334] width 371 height 20
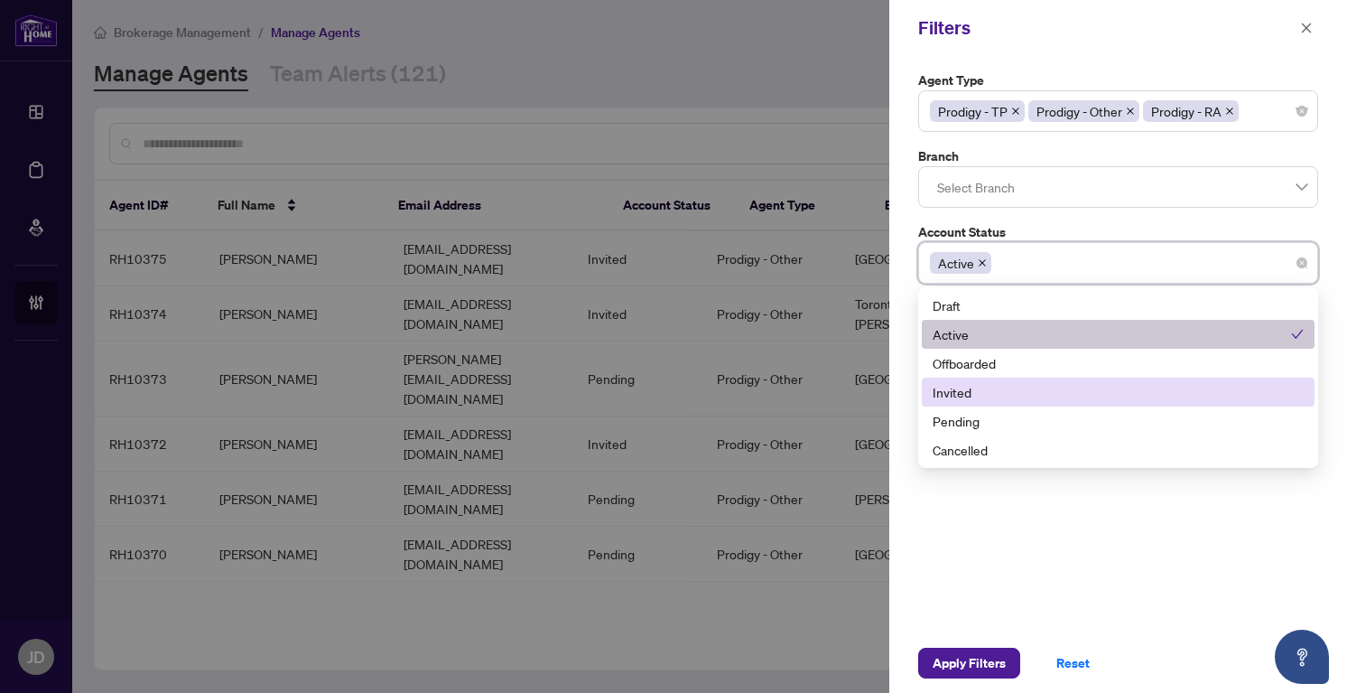
click at [963, 389] on div "Invited" at bounding box center [1118, 392] width 371 height 20
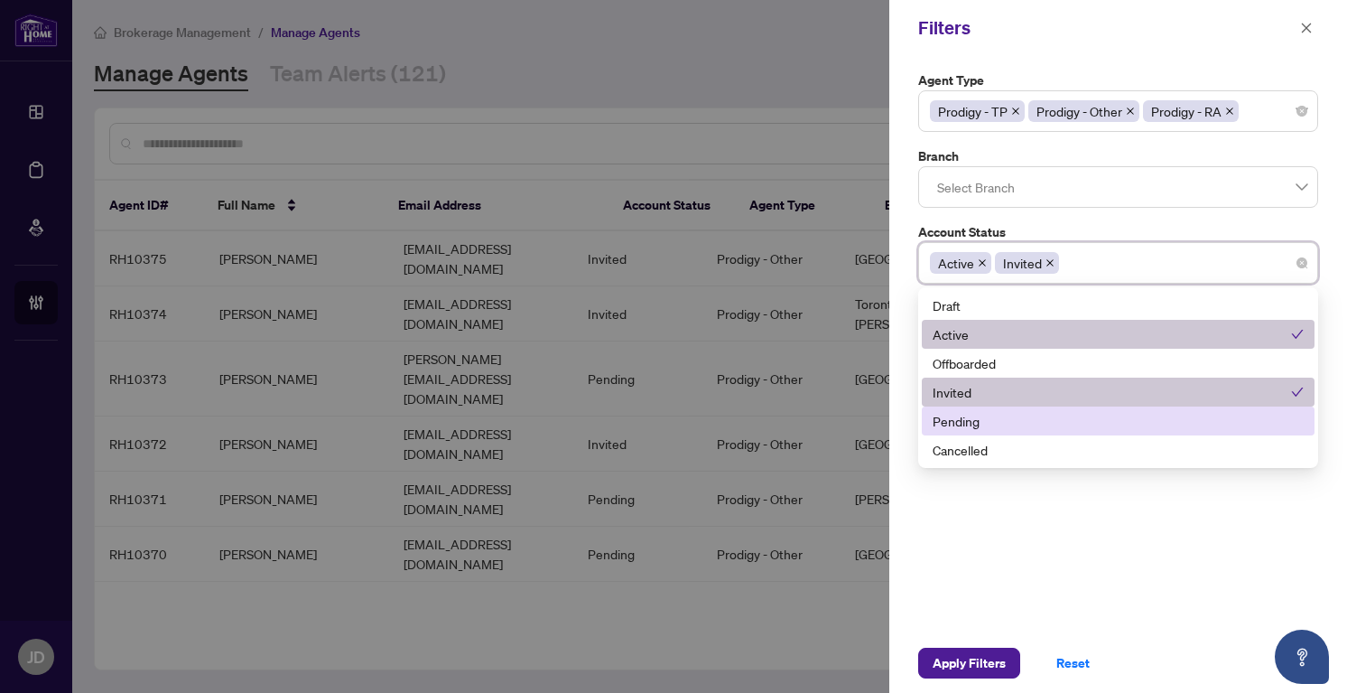
click at [958, 420] on div "Pending" at bounding box center [1118, 421] width 371 height 20
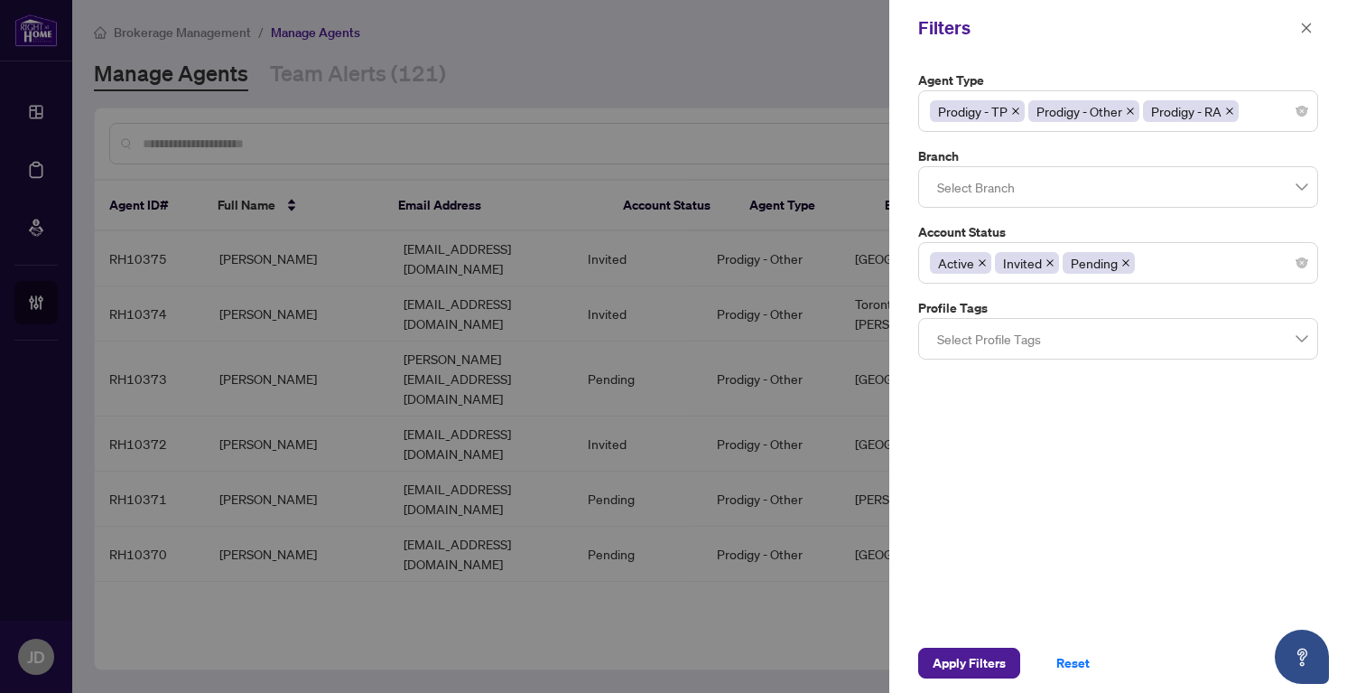
click at [972, 559] on div "Agent Type Prodigy - TP Prodigy - Other Prodigy - RA 10 11 Parked (Reinstated w…" at bounding box center [1118, 344] width 458 height 577
click at [1091, 325] on div at bounding box center [1118, 338] width 377 height 33
click at [1005, 494] on div "Agent Type Prodigy - TP Prodigy - Other Prodigy - RA 10 11 Parked (Reinstated w…" at bounding box center [1118, 344] width 458 height 577
click at [999, 166] on div "Select Branch" at bounding box center [1118, 187] width 400 height 42
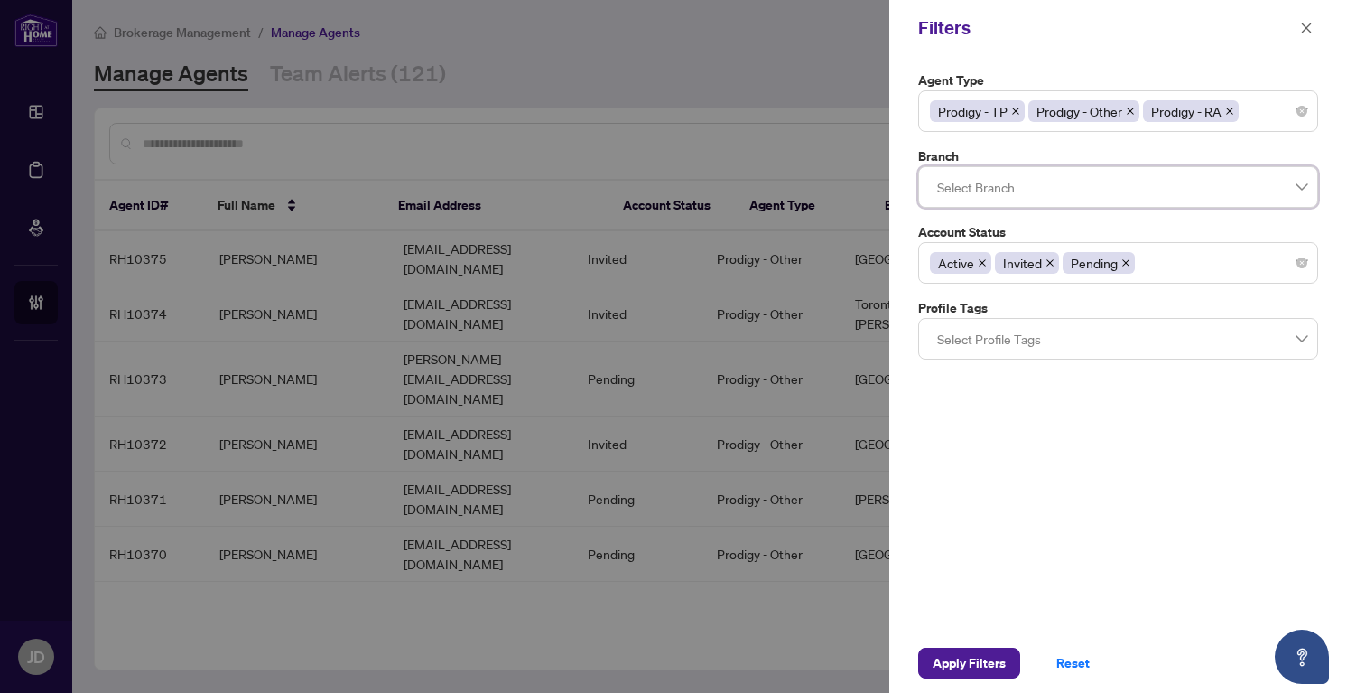
click at [999, 166] on div "Select Branch" at bounding box center [1118, 187] width 400 height 42
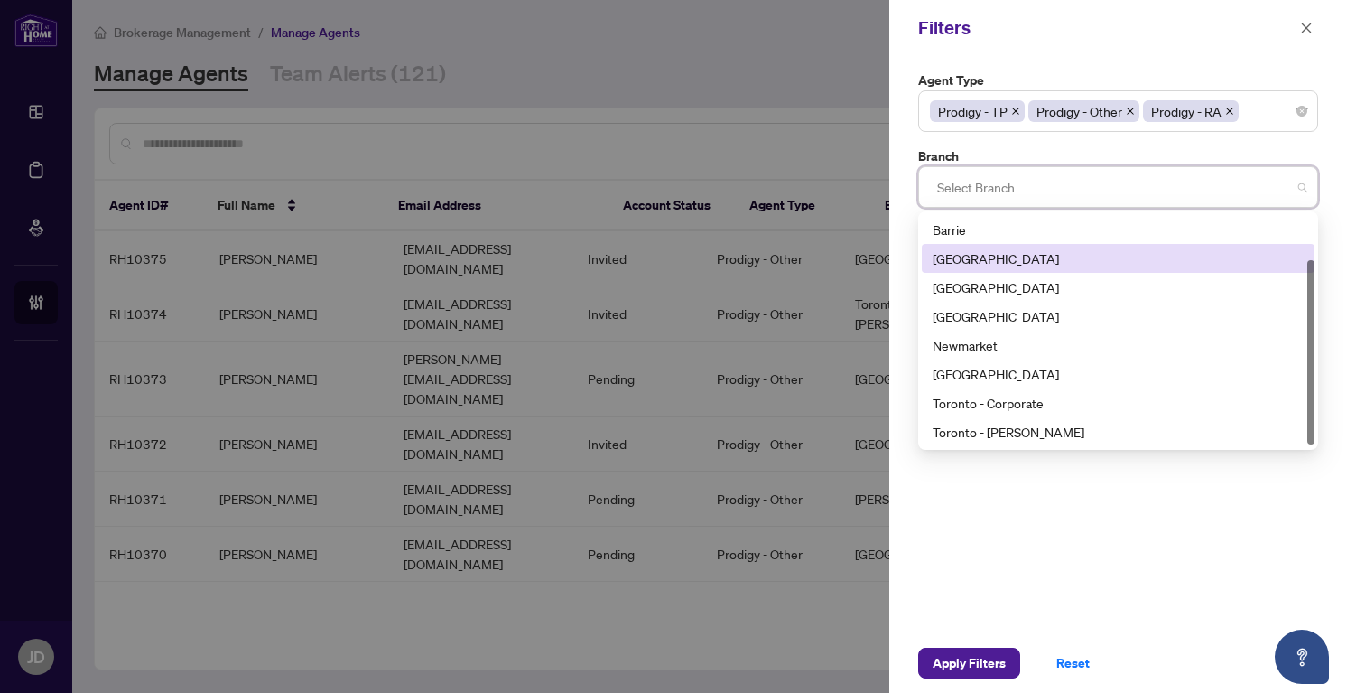
scroll to position [0, 0]
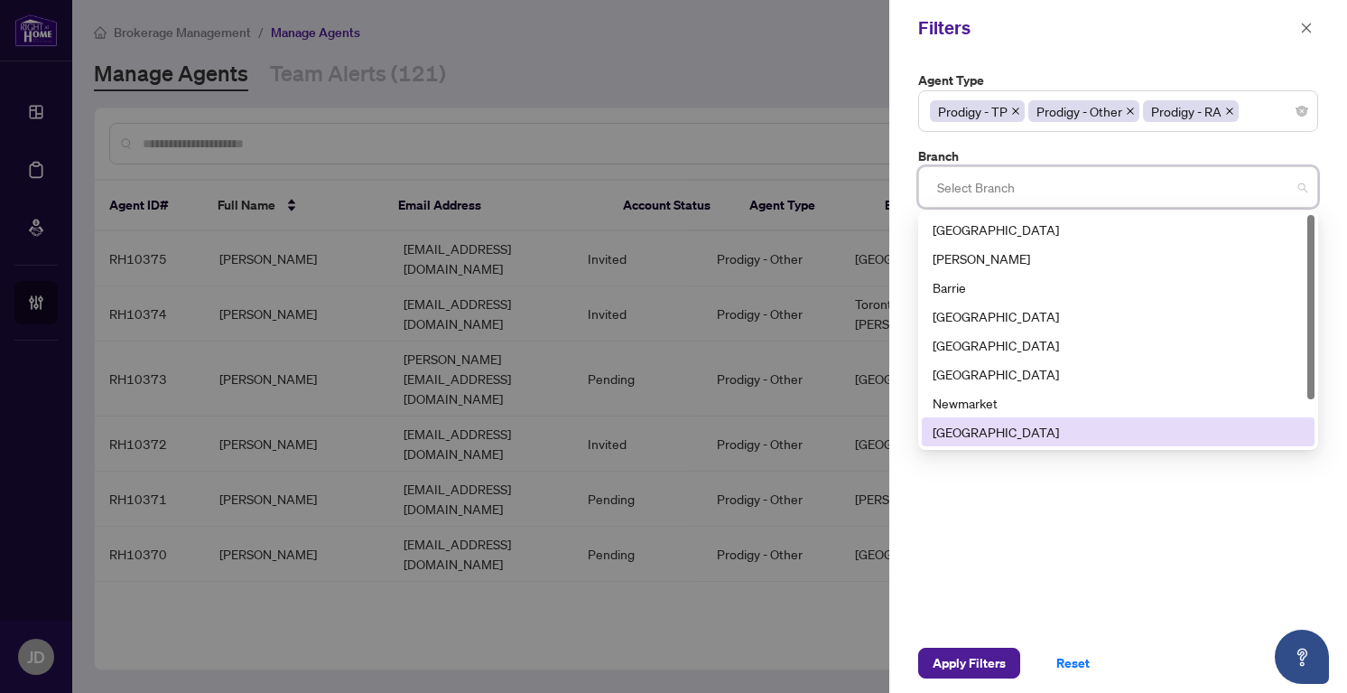
click at [975, 516] on div "Agent Type Prodigy - TP Prodigy - Other Prodigy - RA 10 11 Parked (Reinstated w…" at bounding box center [1118, 344] width 458 height 577
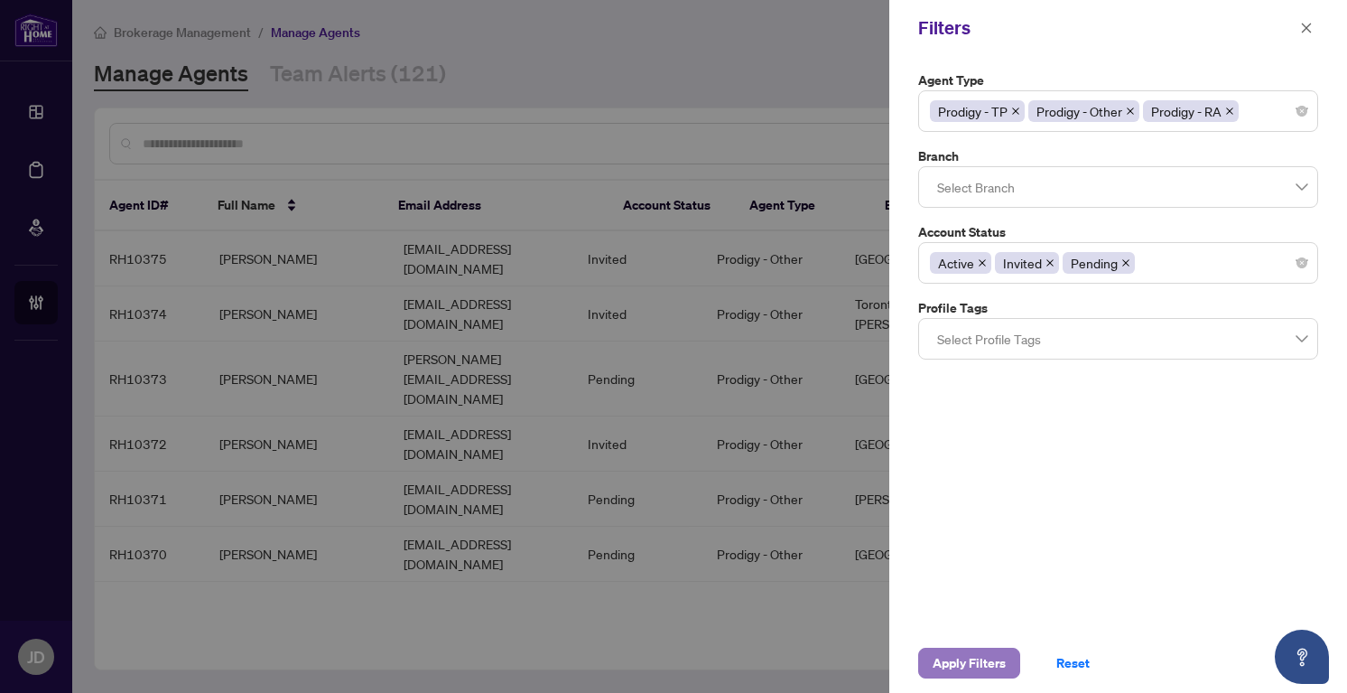
click at [986, 663] on span "Apply Filters" at bounding box center [969, 662] width 73 height 29
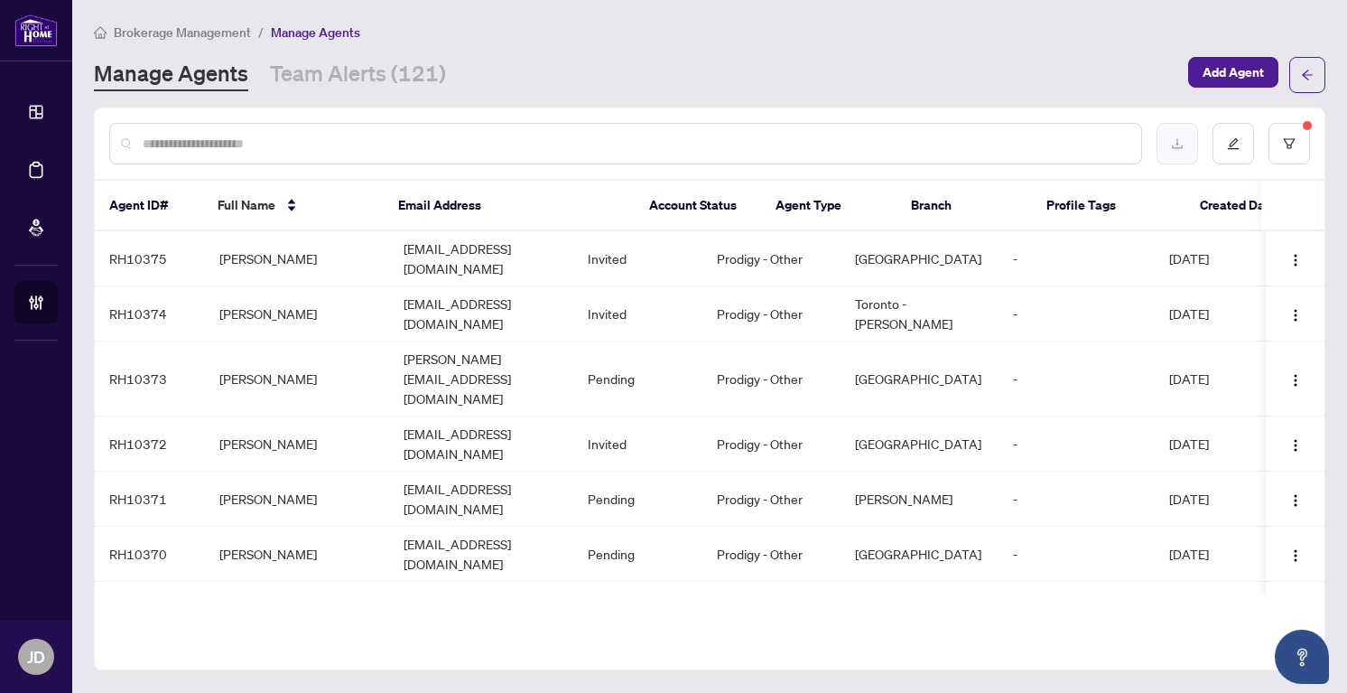
click at [1174, 156] on button "button" at bounding box center [1178, 144] width 42 height 42
